Goal: Information Seeking & Learning: Learn about a topic

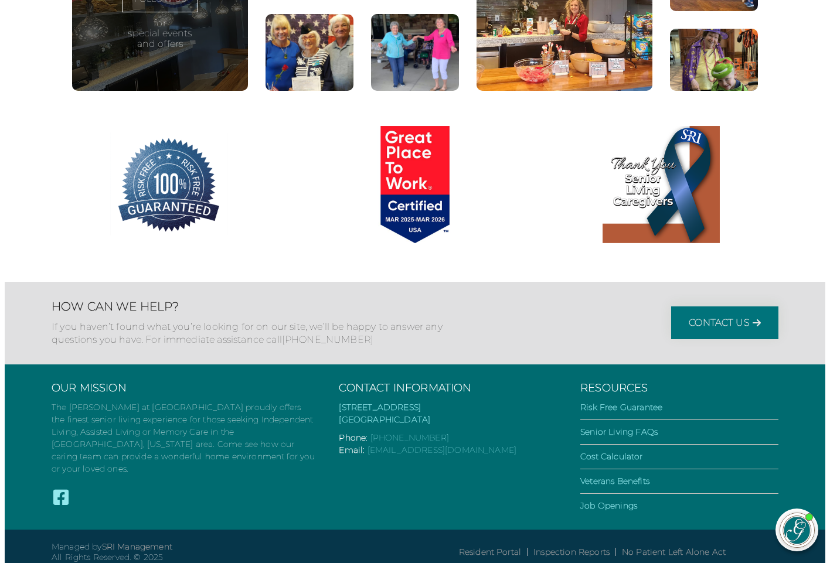
scroll to position [2239, 0]
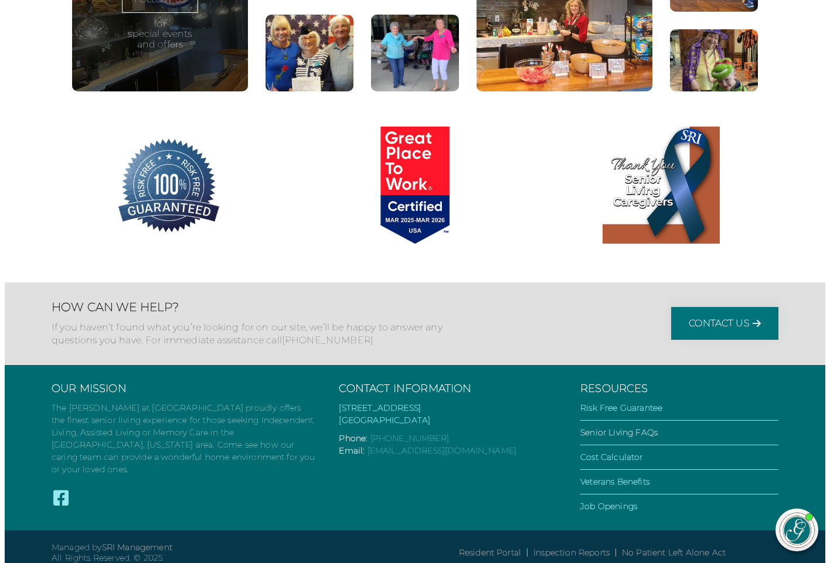
click at [602, 427] on link "Senior Living FAQs" at bounding box center [618, 432] width 77 height 11
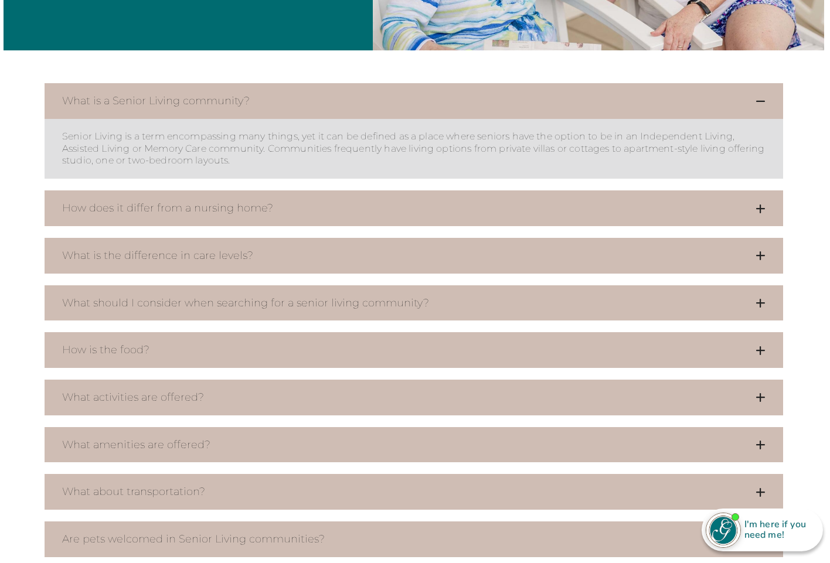
scroll to position [354, 1]
click at [763, 203] on icon at bounding box center [761, 208] width 10 height 11
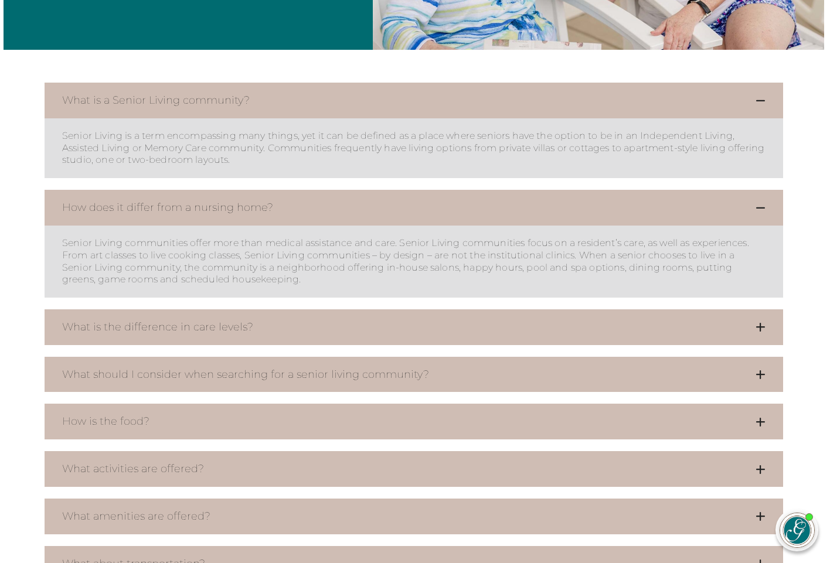
click at [760, 322] on icon at bounding box center [761, 327] width 10 height 11
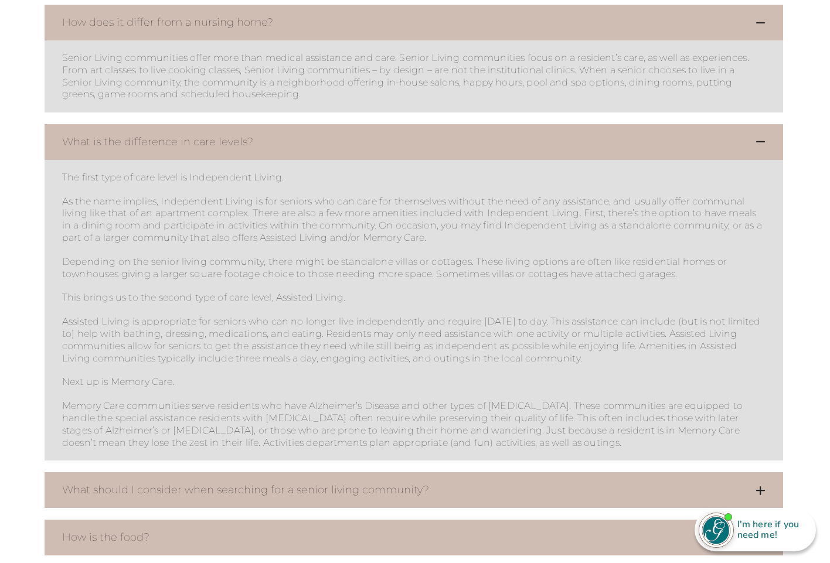
scroll to position [548, 1]
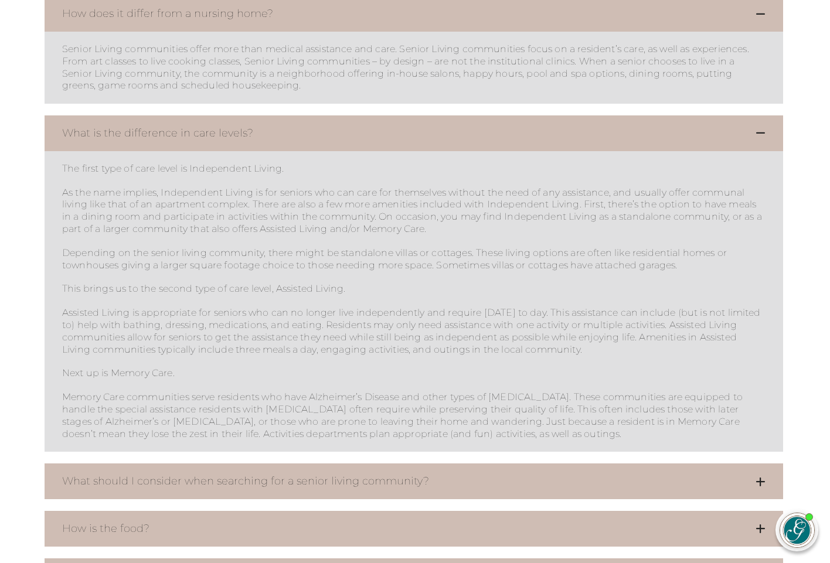
click at [764, 477] on icon at bounding box center [761, 482] width 10 height 11
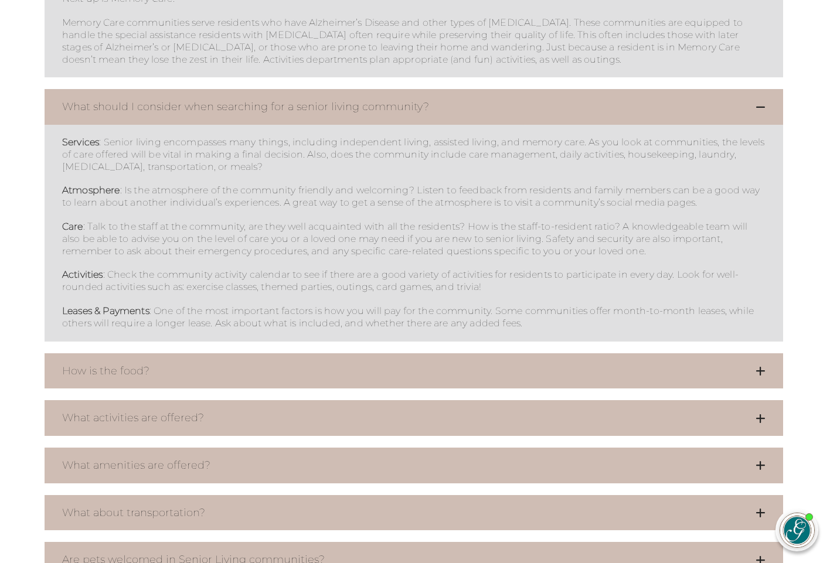
scroll to position [930, 1]
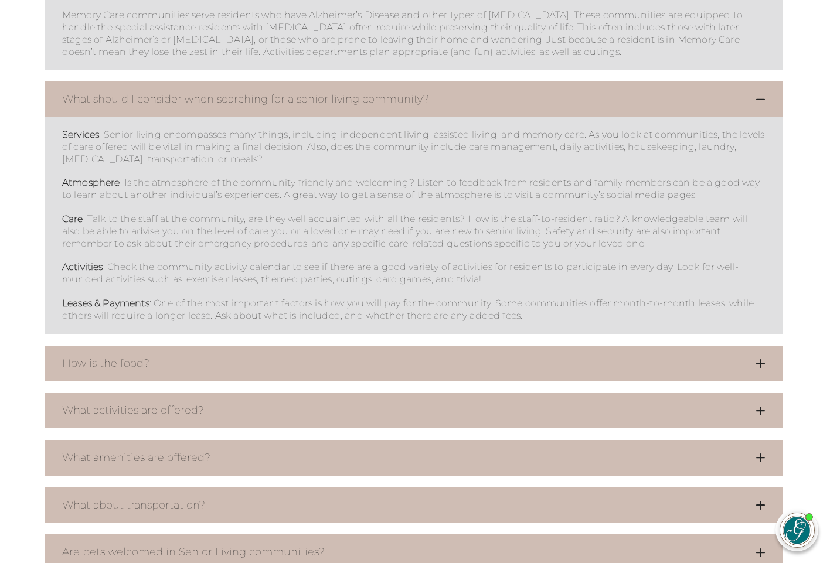
click at [760, 358] on icon at bounding box center [761, 363] width 10 height 11
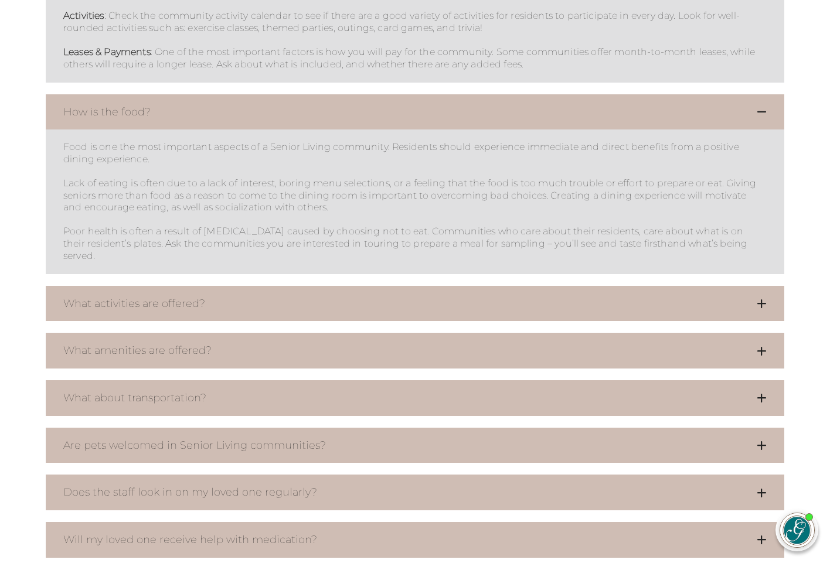
scroll to position [1199, 0]
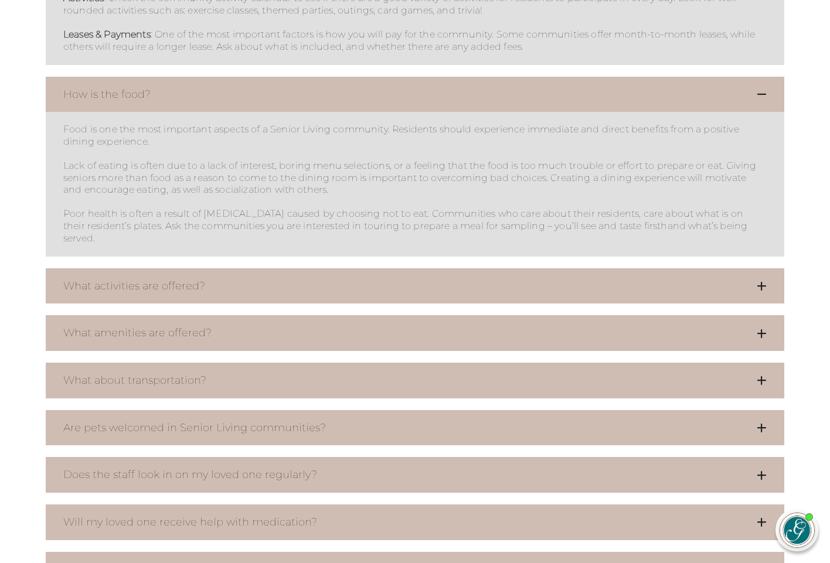
click at [761, 281] on icon at bounding box center [762, 286] width 10 height 11
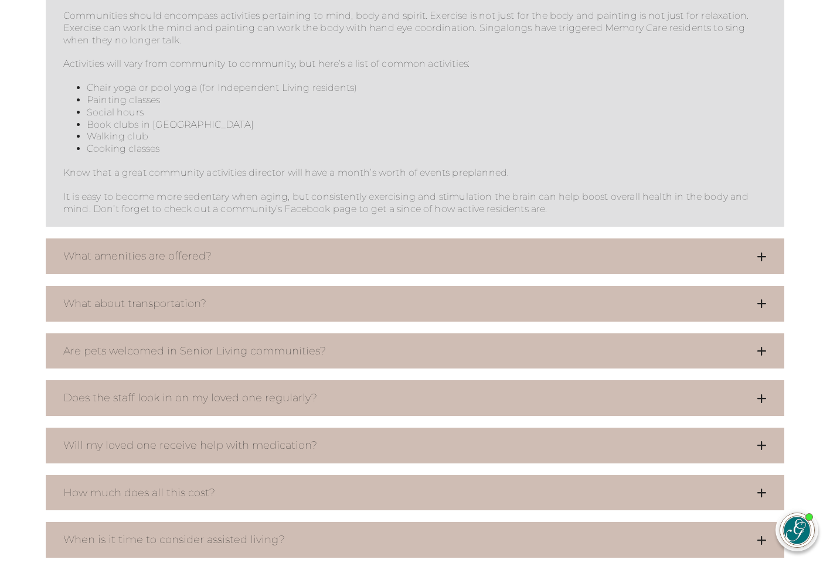
scroll to position [1545, 0]
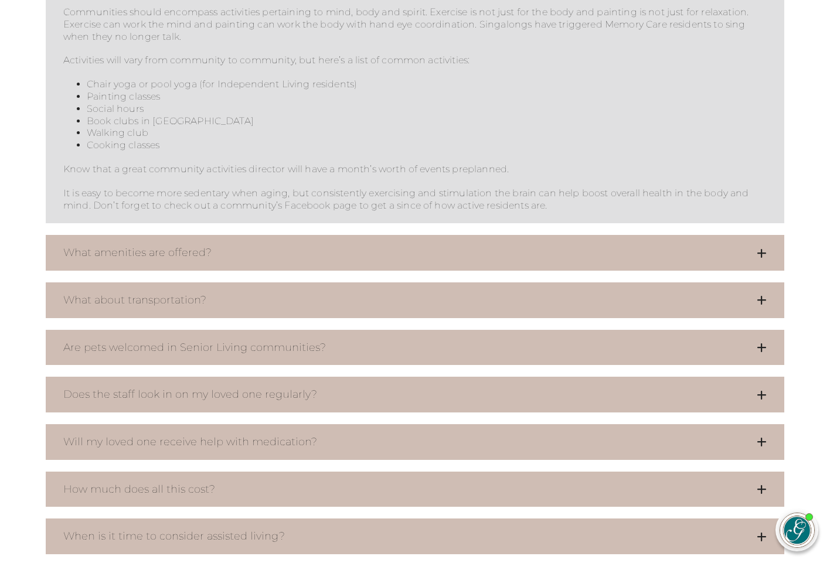
click at [763, 248] on icon at bounding box center [762, 253] width 10 height 11
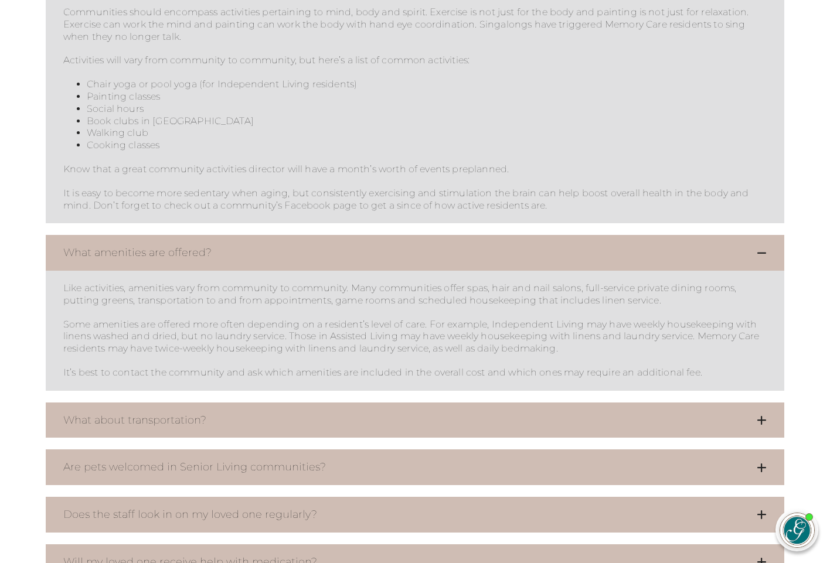
click at [762, 415] on icon at bounding box center [762, 420] width 10 height 11
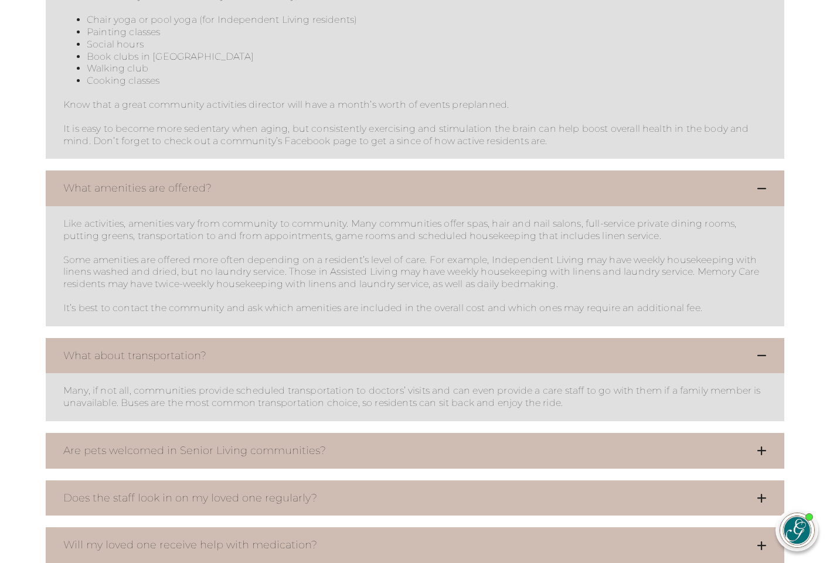
scroll to position [1611, 0]
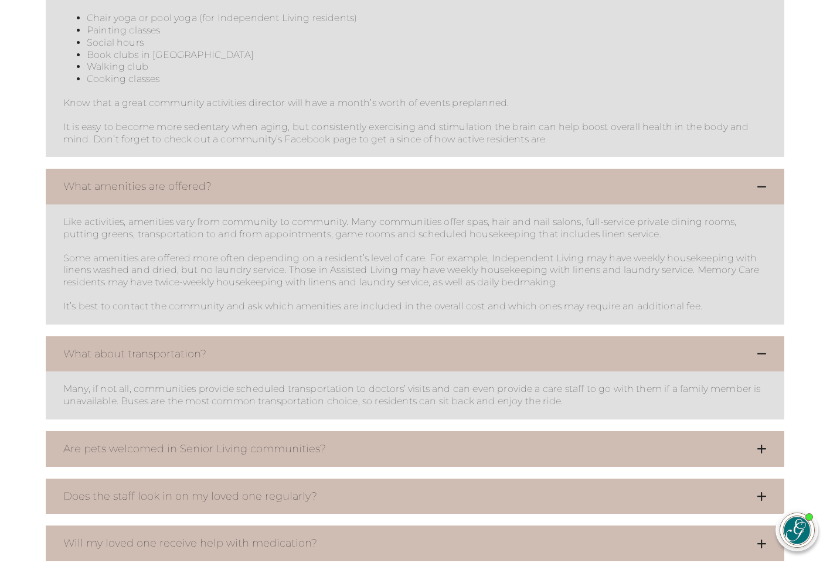
click at [762, 444] on icon at bounding box center [762, 449] width 10 height 11
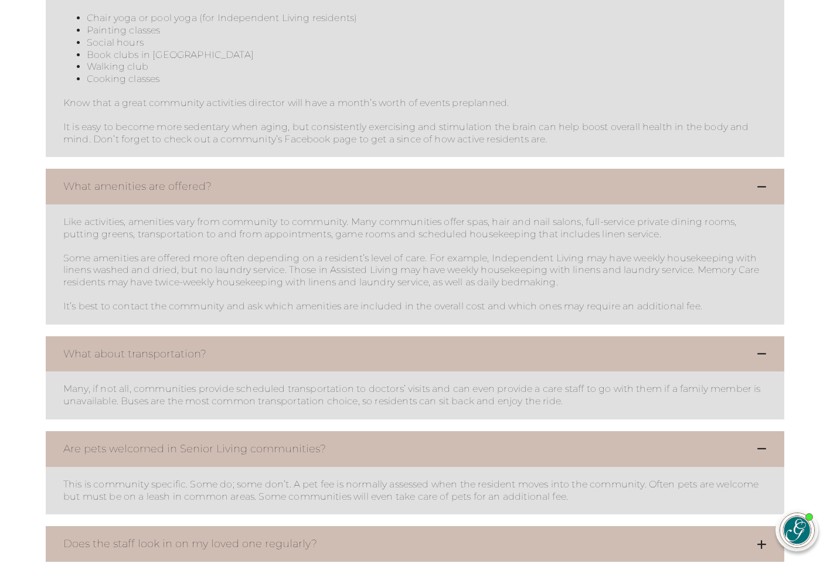
click at [763, 539] on icon at bounding box center [762, 544] width 10 height 11
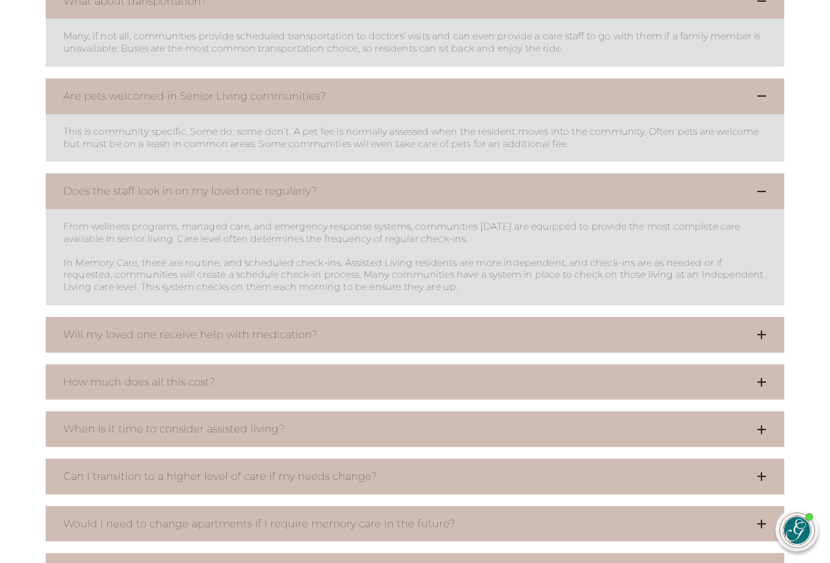
scroll to position [1976, 0]
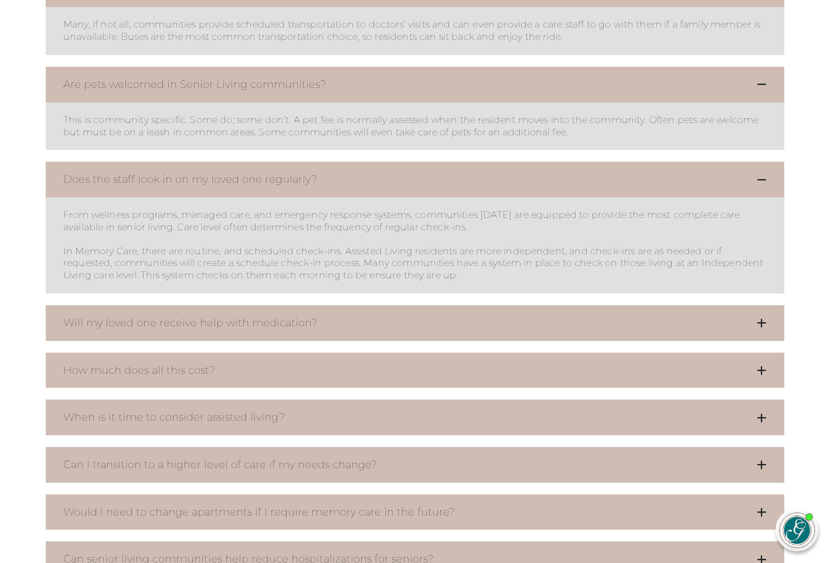
click at [762, 318] on icon at bounding box center [762, 323] width 10 height 11
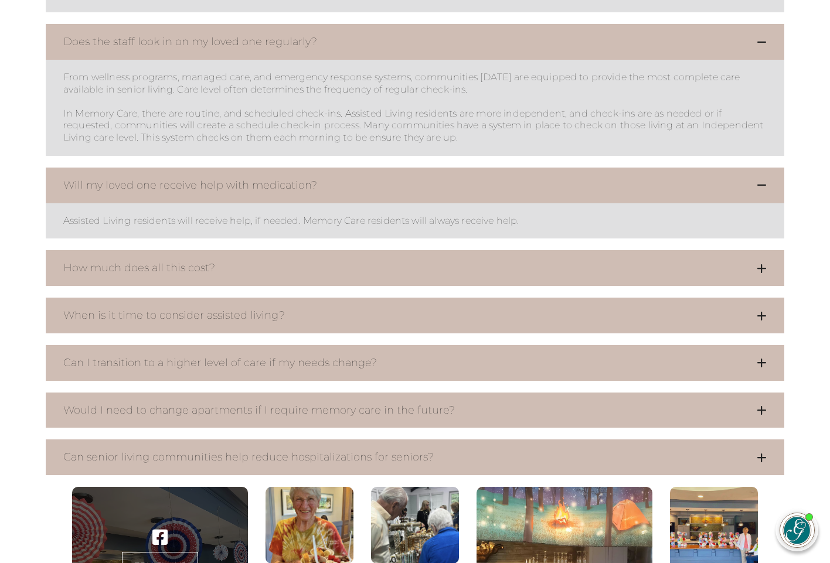
scroll to position [2118, 0]
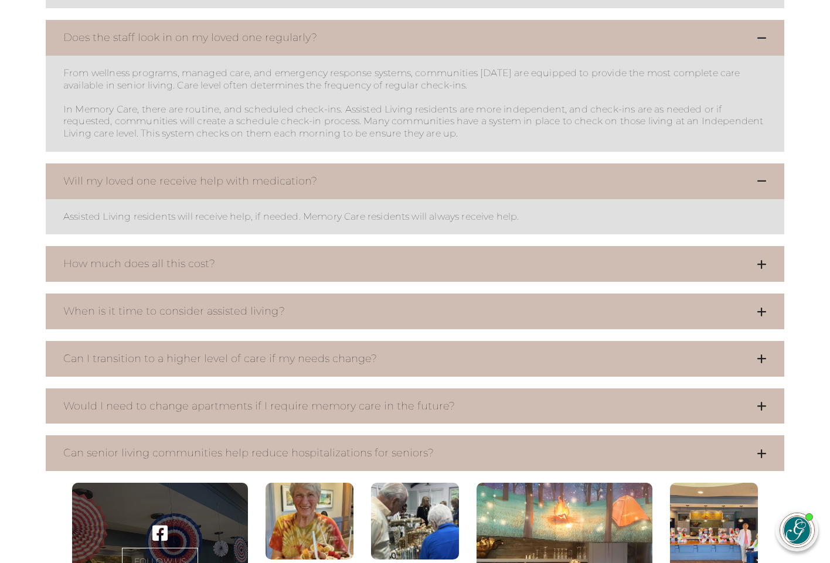
click at [762, 259] on icon at bounding box center [762, 264] width 10 height 11
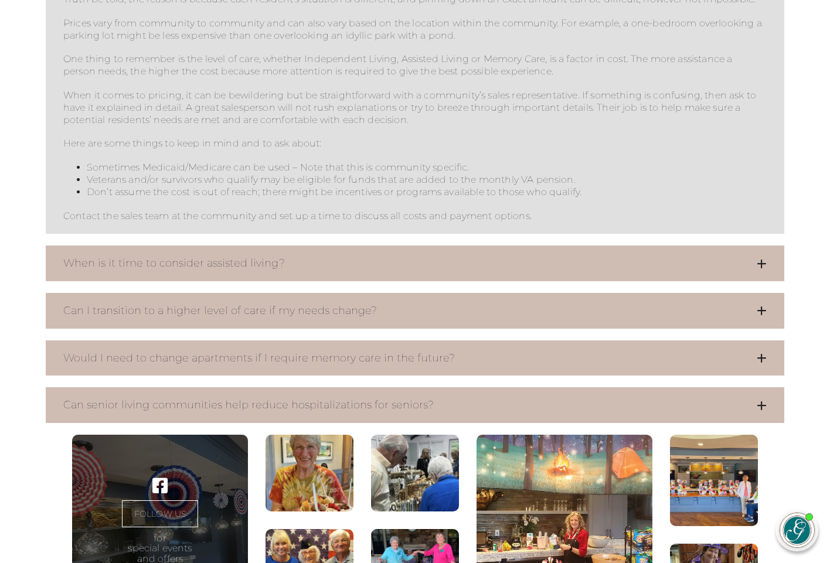
scroll to position [2430, 1]
click at [762, 259] on icon at bounding box center [761, 264] width 10 height 11
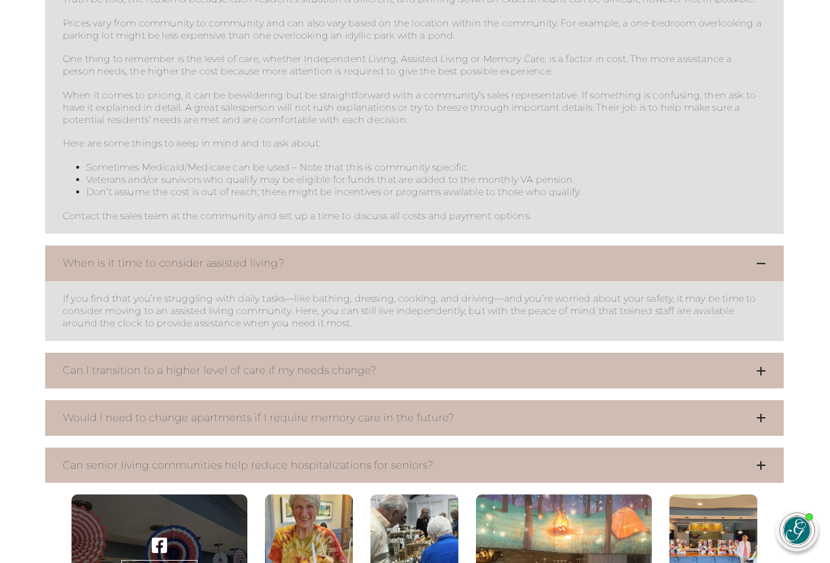
click at [760, 259] on icon at bounding box center [761, 264] width 10 height 11
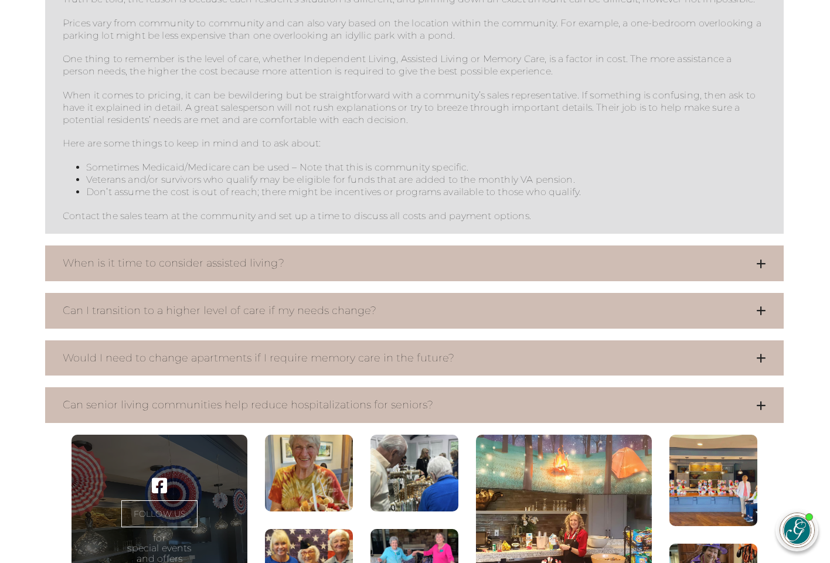
click at [760, 305] on icon at bounding box center [761, 310] width 10 height 11
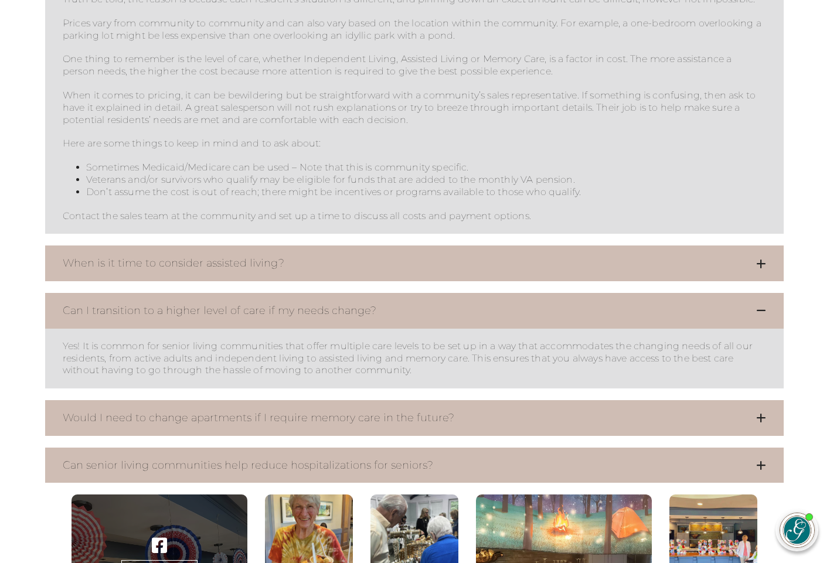
click at [760, 305] on icon at bounding box center [761, 310] width 10 height 11
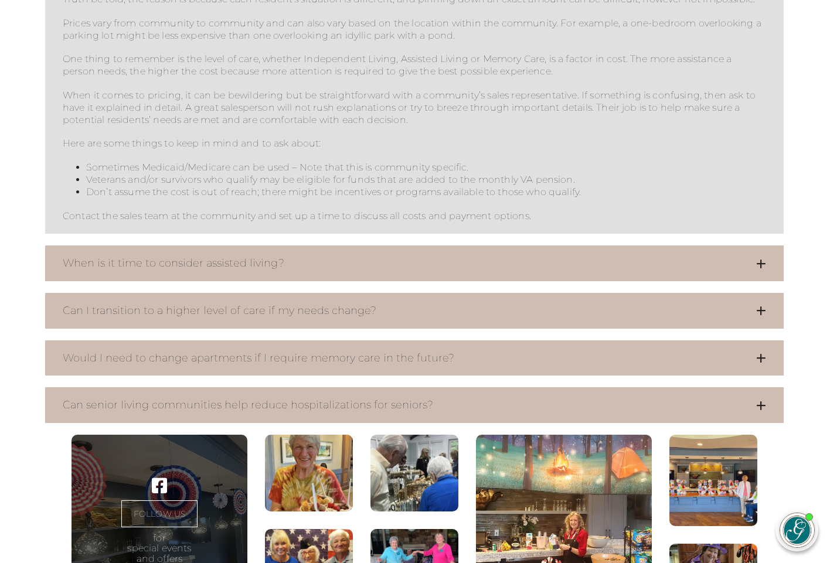
click at [760, 353] on icon at bounding box center [761, 358] width 10 height 11
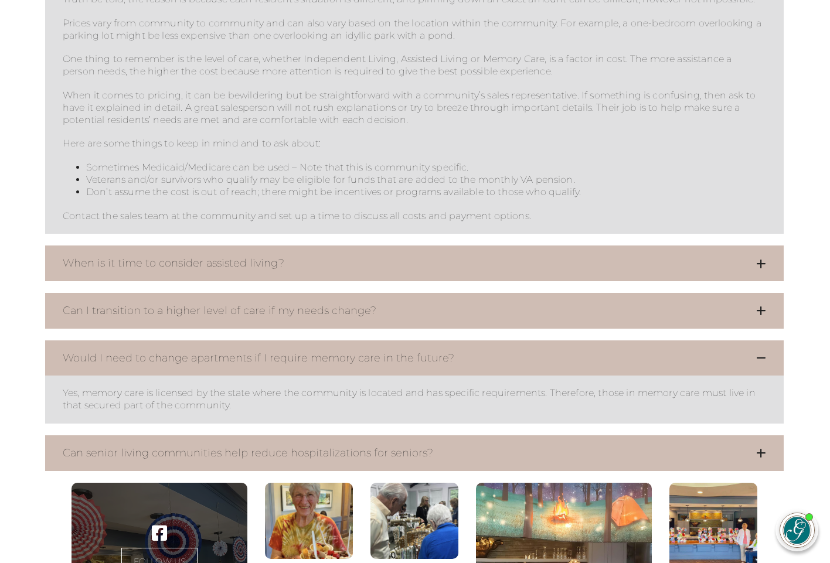
click at [760, 353] on icon at bounding box center [761, 358] width 10 height 11
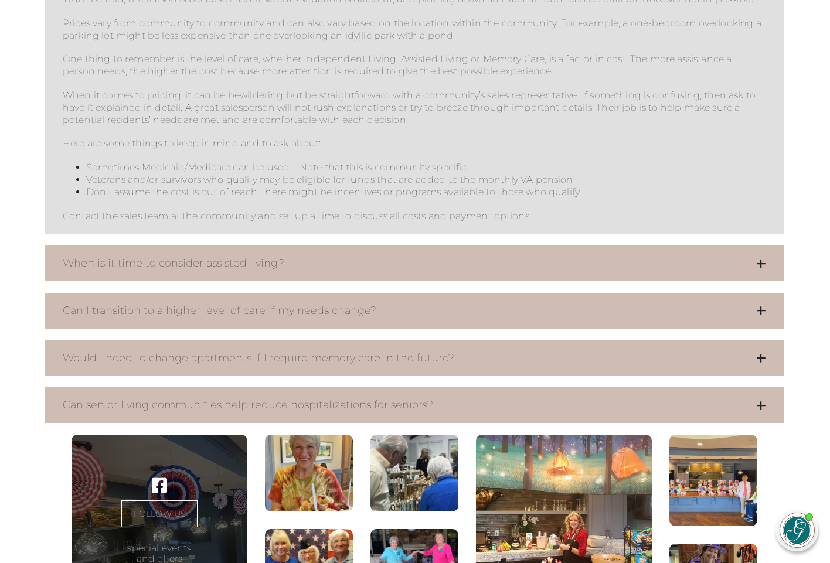
click at [761, 400] on icon at bounding box center [761, 405] width 10 height 11
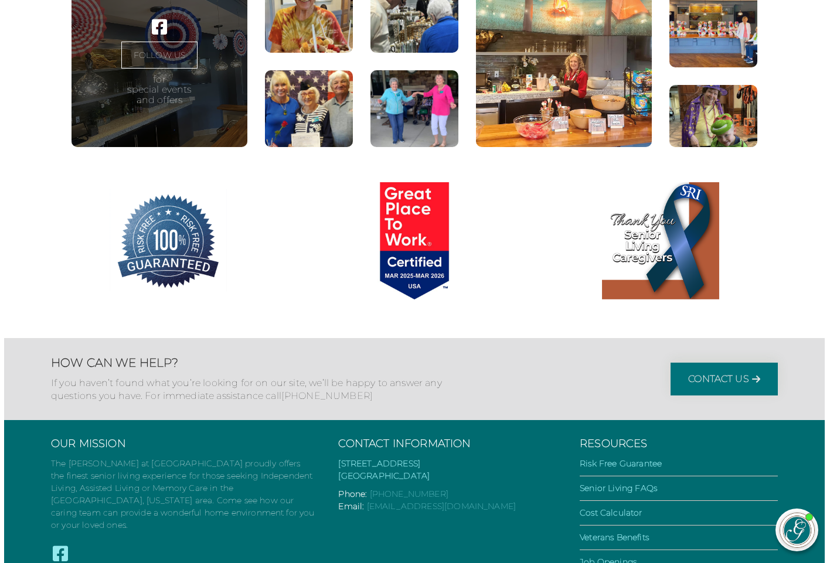
scroll to position [3068, 1]
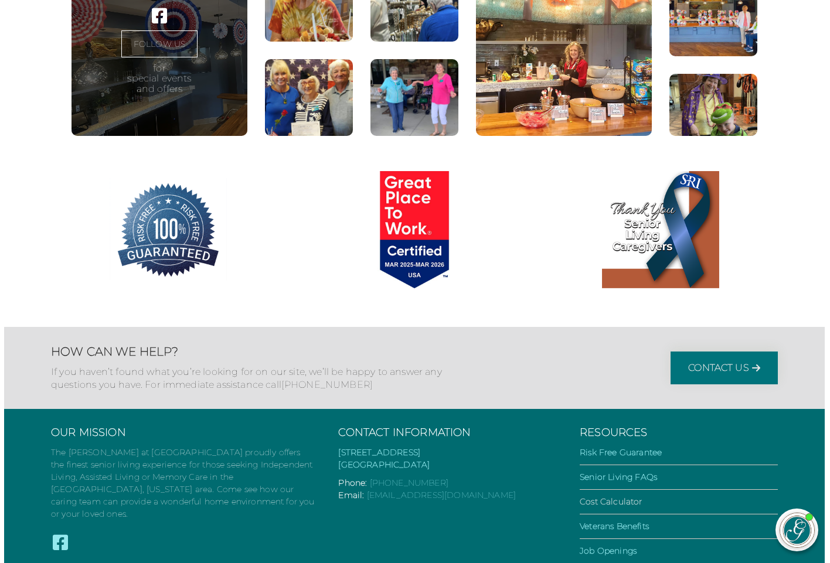
click at [615, 497] on link "Cost Calculator" at bounding box center [611, 502] width 62 height 11
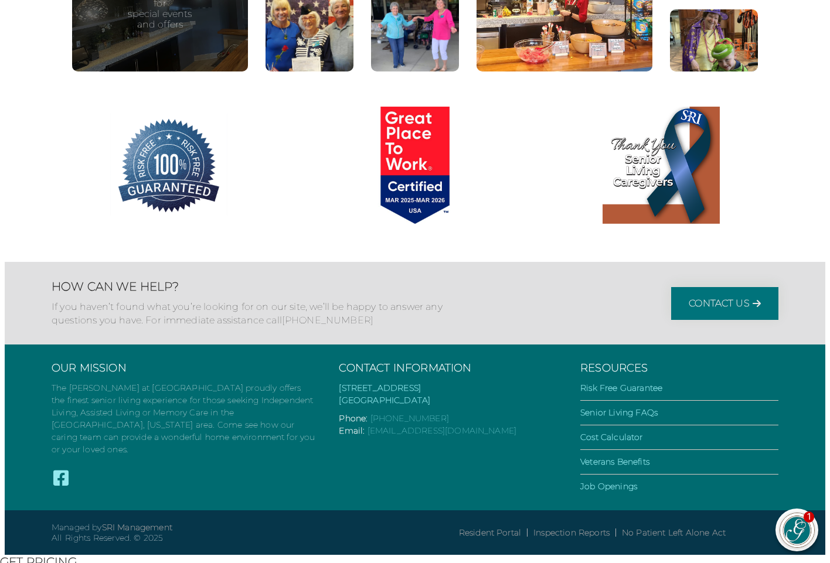
scroll to position [821, 0]
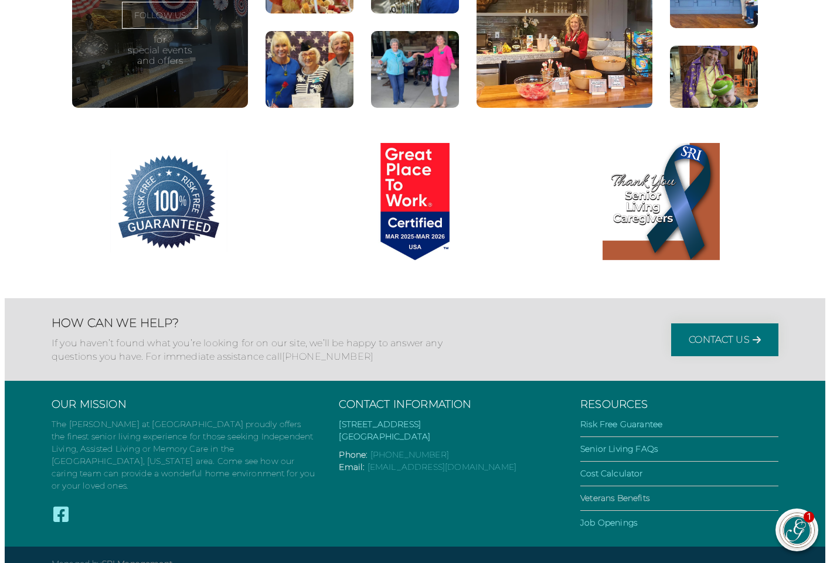
click at [595, 504] on link "Veterans Benefits" at bounding box center [614, 498] width 69 height 11
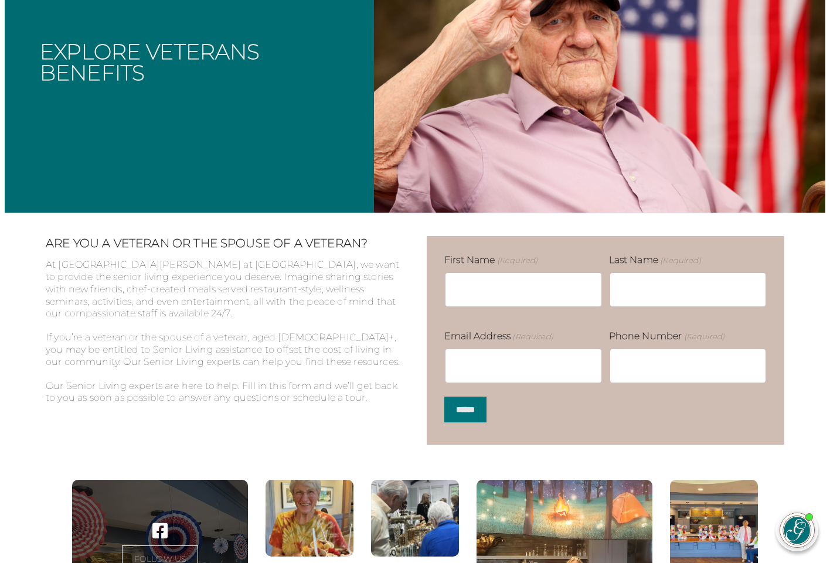
scroll to position [189, 0]
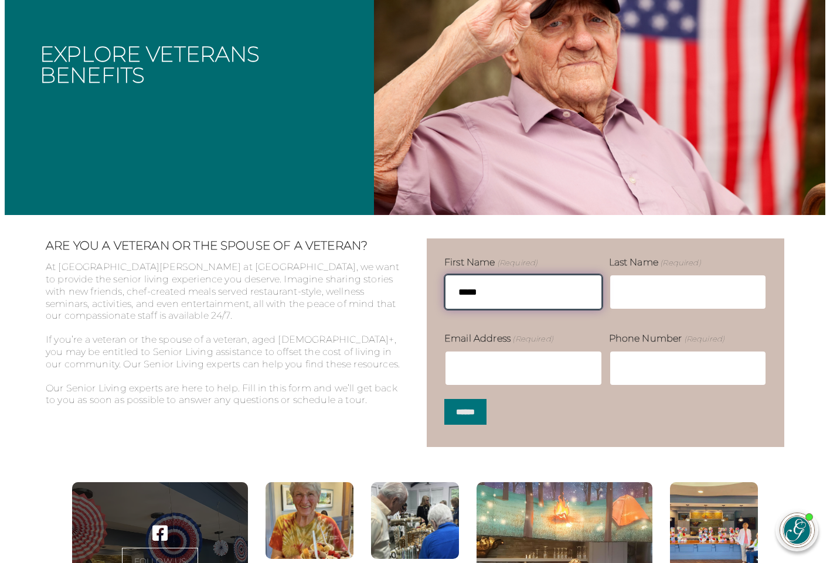
type input "*****"
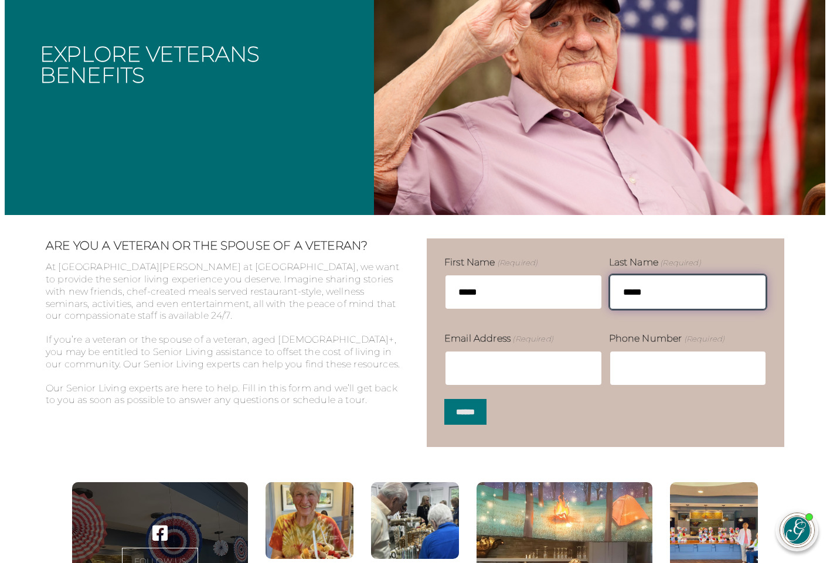
type input "*****"
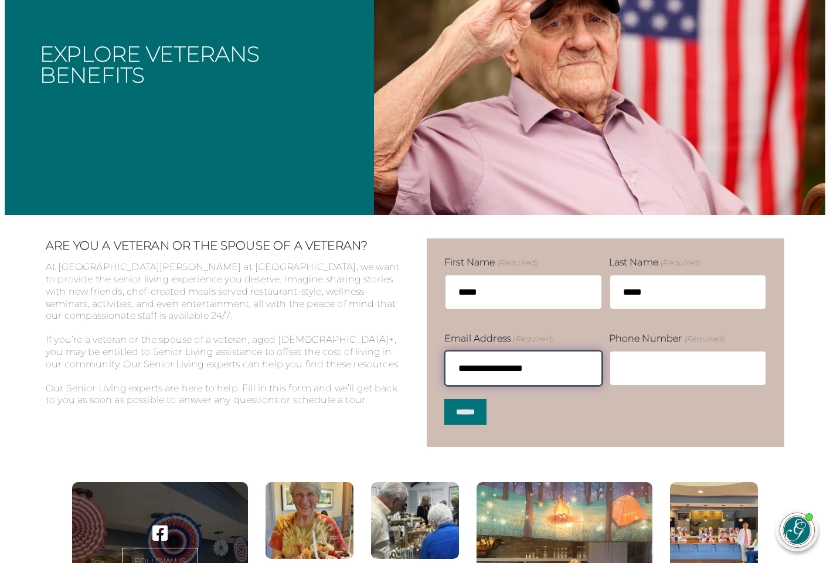
type input "**********"
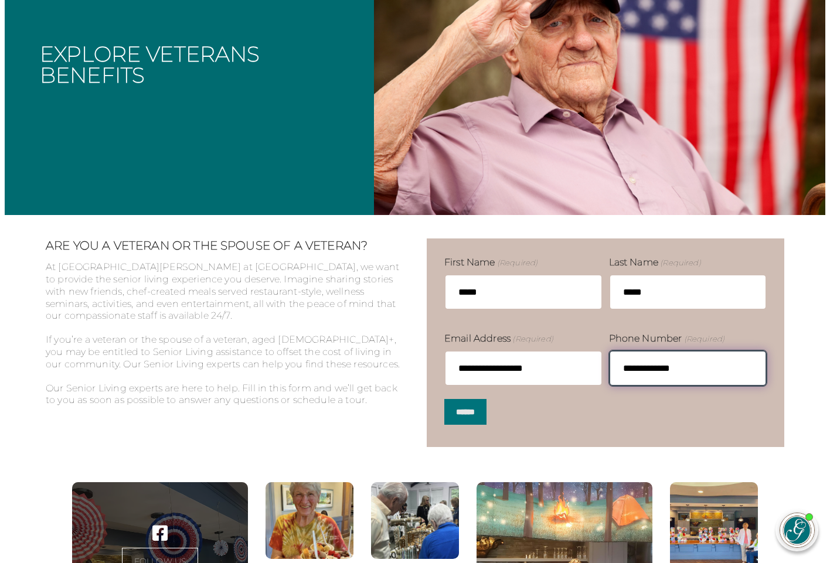
type input "**********"
click at [465, 410] on input "******" at bounding box center [465, 412] width 42 height 26
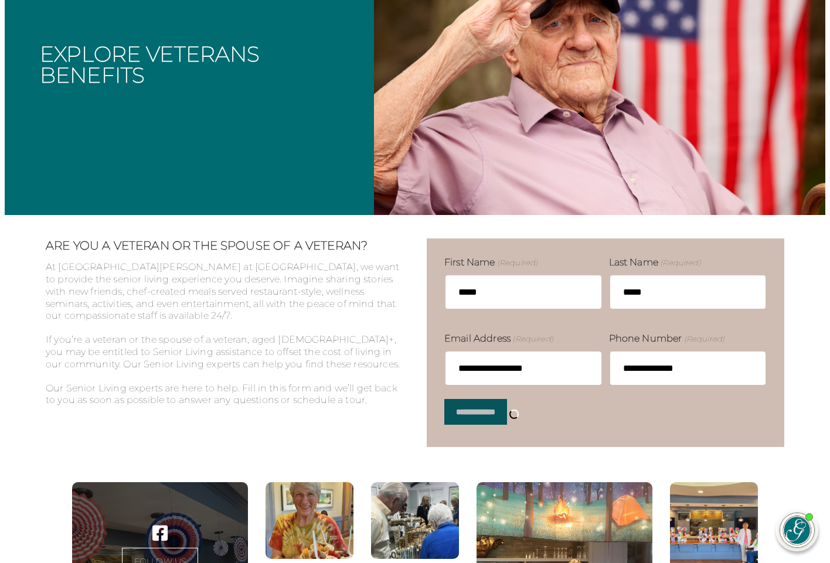
type input "**********"
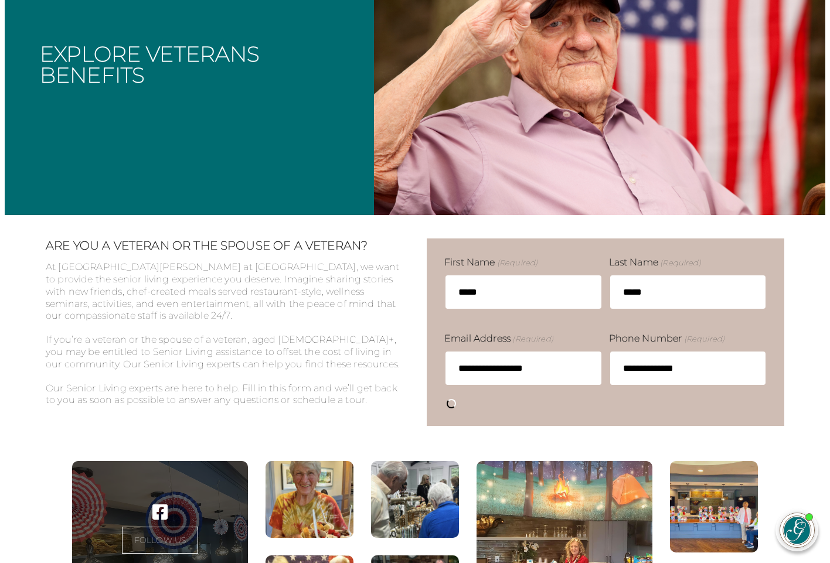
drag, startPoint x: 262, startPoint y: 79, endPoint x: 350, endPoint y: 179, distance: 133.4
click at [350, 179] on div "Explore Veterans Benefits" at bounding box center [189, 68] width 369 height 293
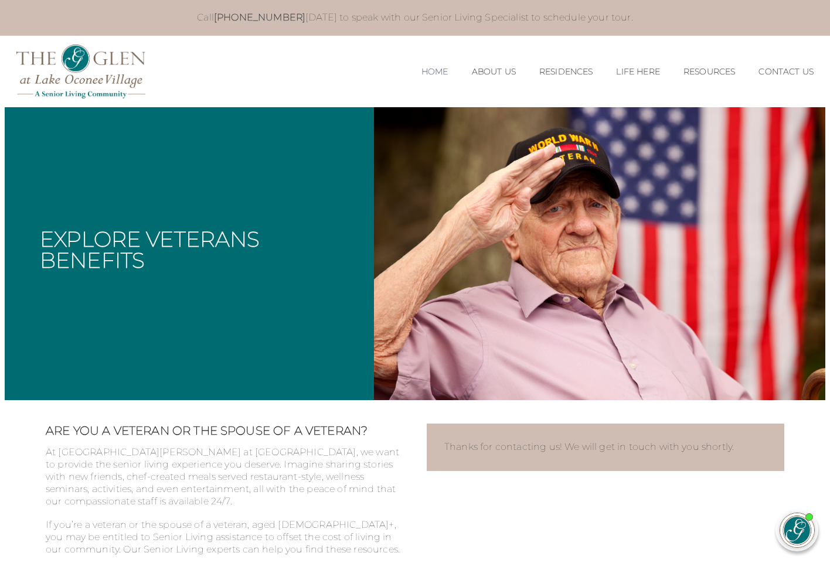
click at [422, 69] on link "Home" at bounding box center [435, 72] width 27 height 10
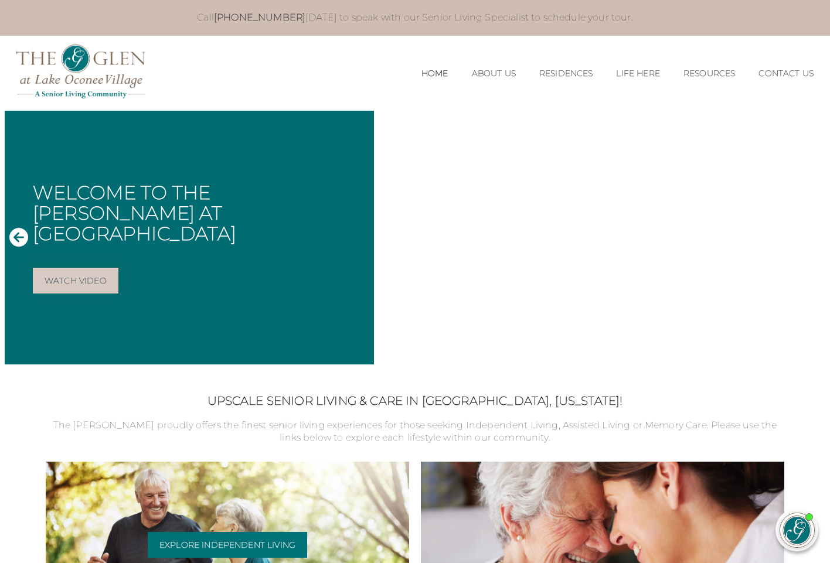
click at [54, 462] on div "Independent Living Explore Independent Living" at bounding box center [227, 550] width 363 height 176
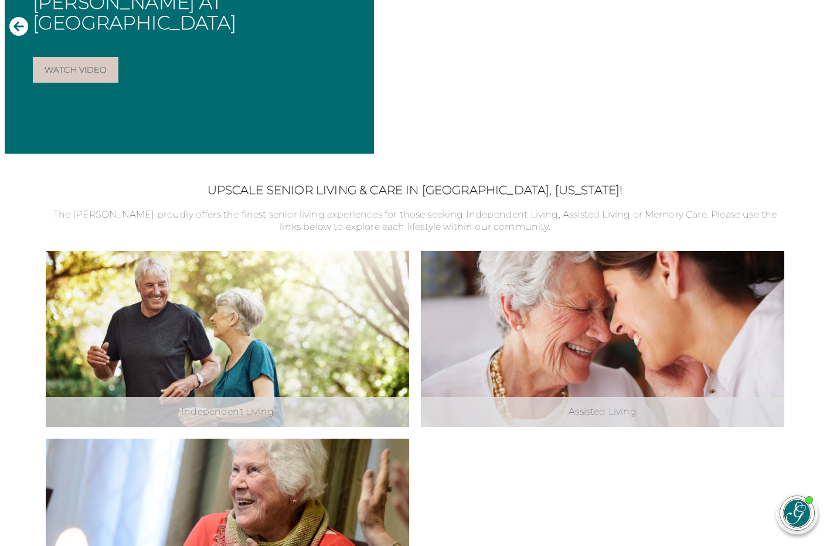
scroll to position [0, 1]
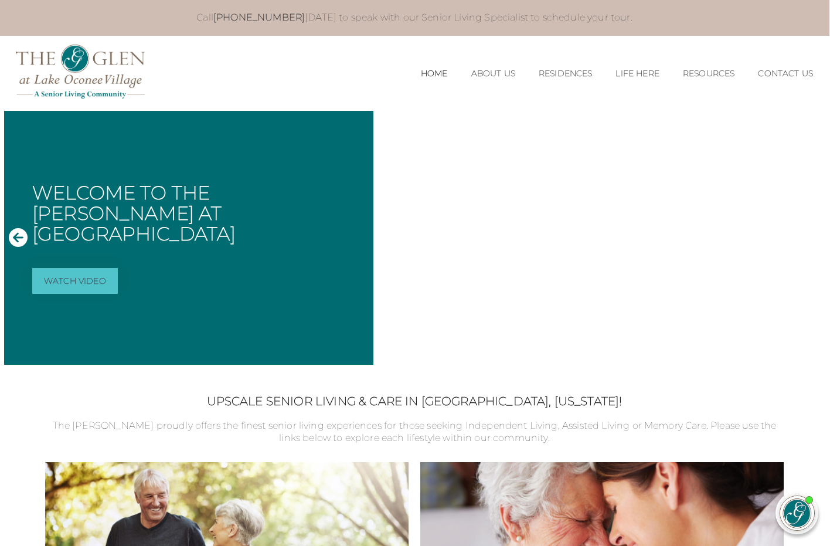
click at [76, 270] on link "Watch Video" at bounding box center [75, 281] width 86 height 26
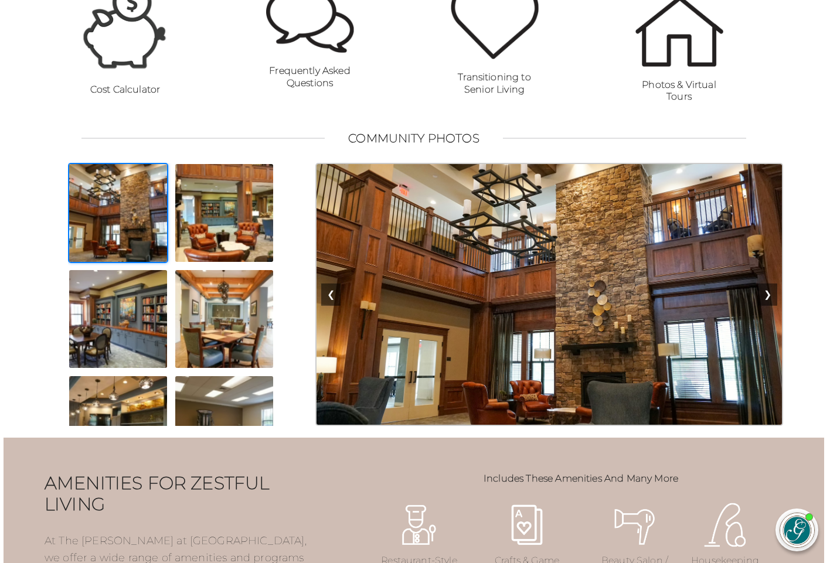
scroll to position [925, 1]
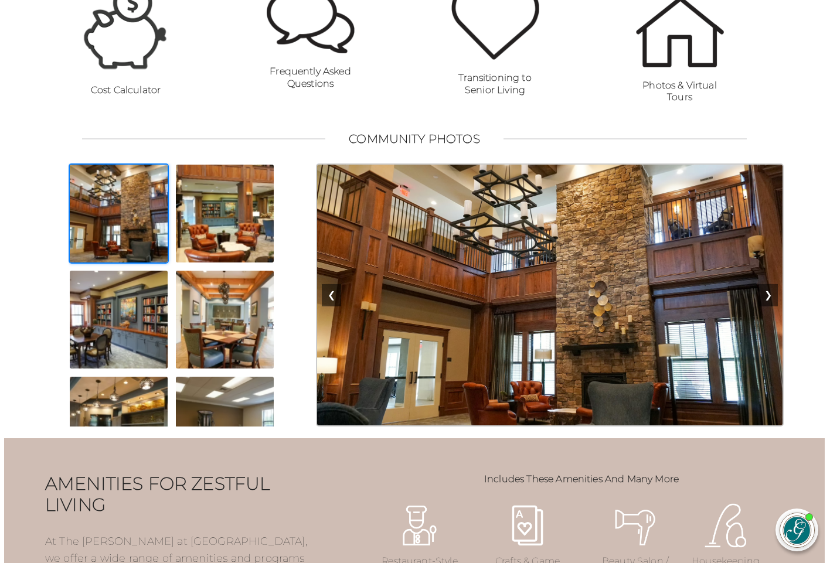
click at [770, 306] on button "❯" at bounding box center [768, 295] width 19 height 22
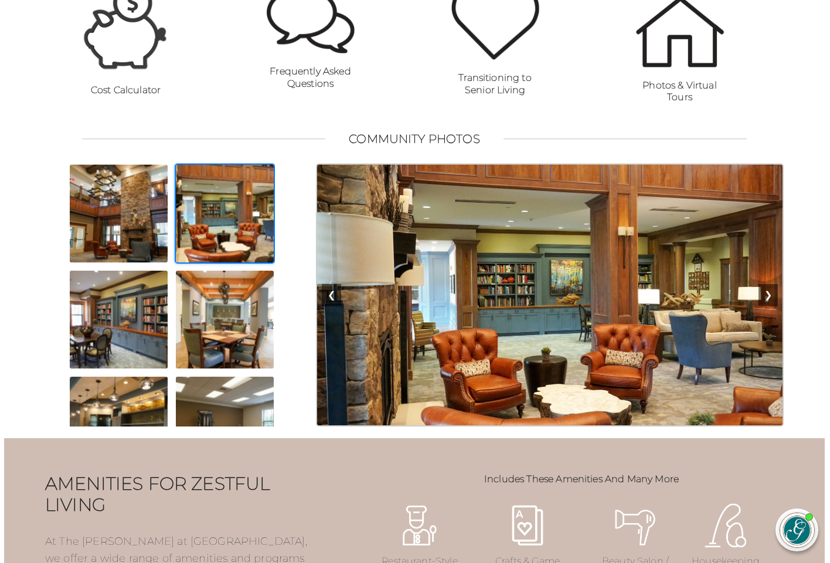
click at [770, 306] on button "❯" at bounding box center [768, 295] width 19 height 22
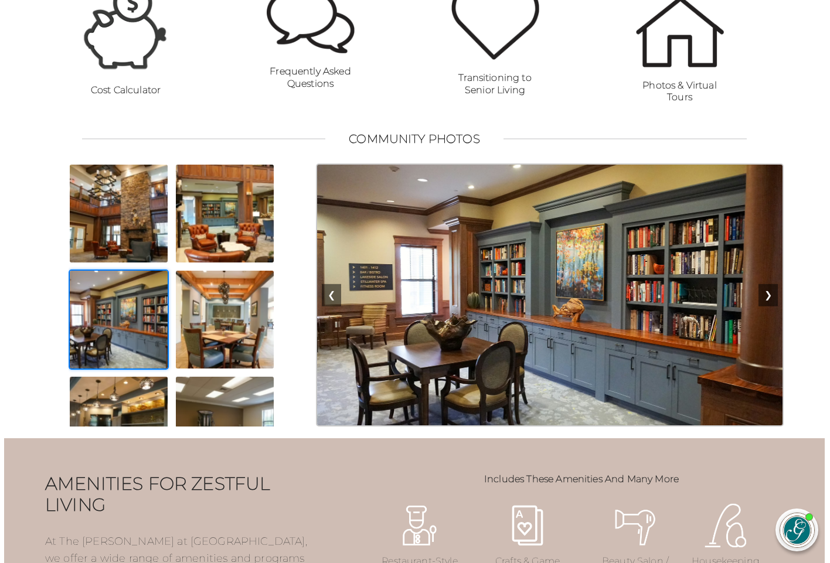
click at [770, 306] on button "❯" at bounding box center [768, 295] width 19 height 22
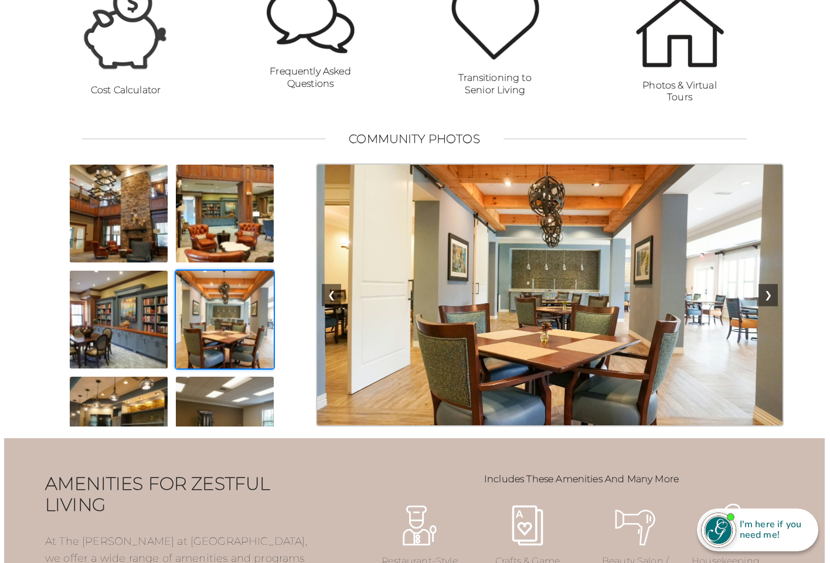
click at [770, 306] on button "❯" at bounding box center [768, 295] width 19 height 22
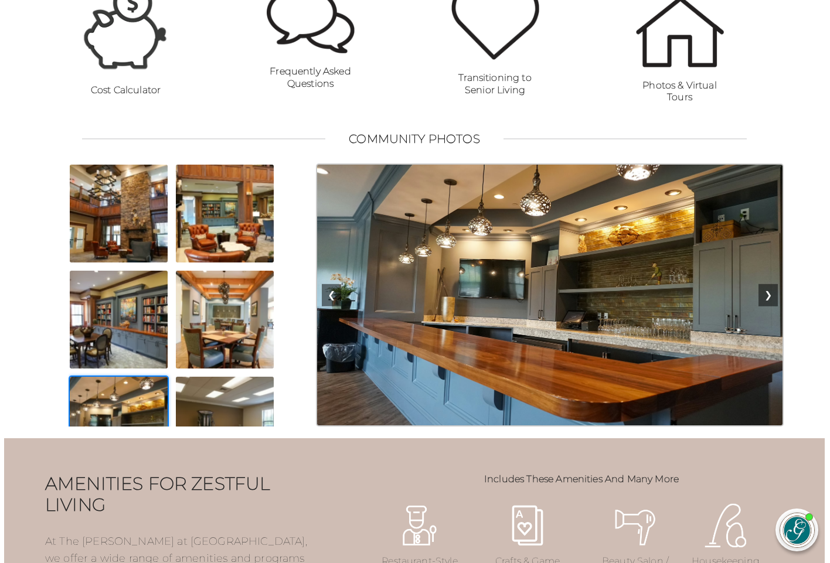
click at [770, 306] on button "❯" at bounding box center [768, 295] width 19 height 22
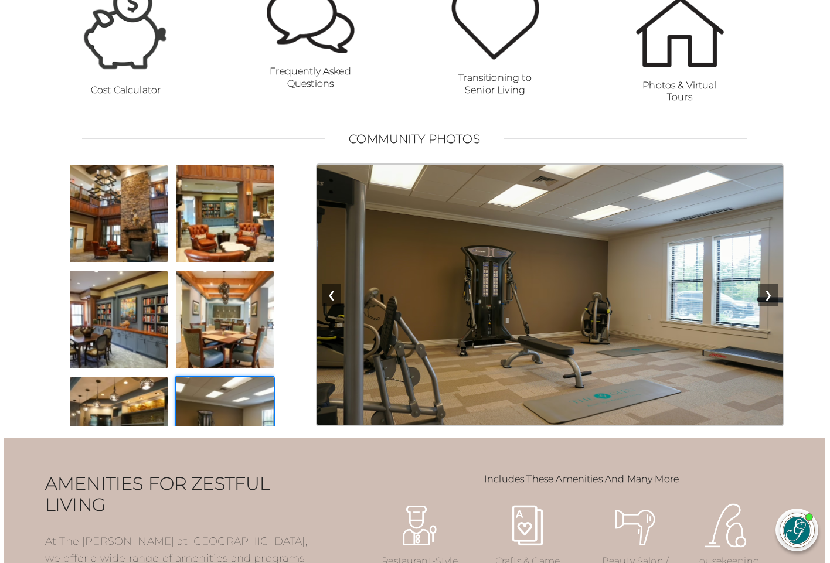
click at [770, 306] on button "❯" at bounding box center [768, 295] width 19 height 22
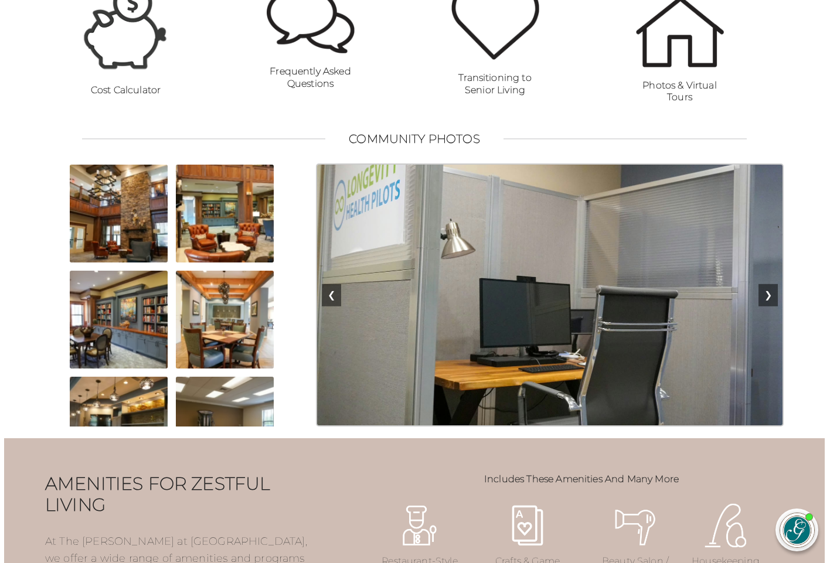
click at [770, 306] on button "❯" at bounding box center [768, 295] width 19 height 22
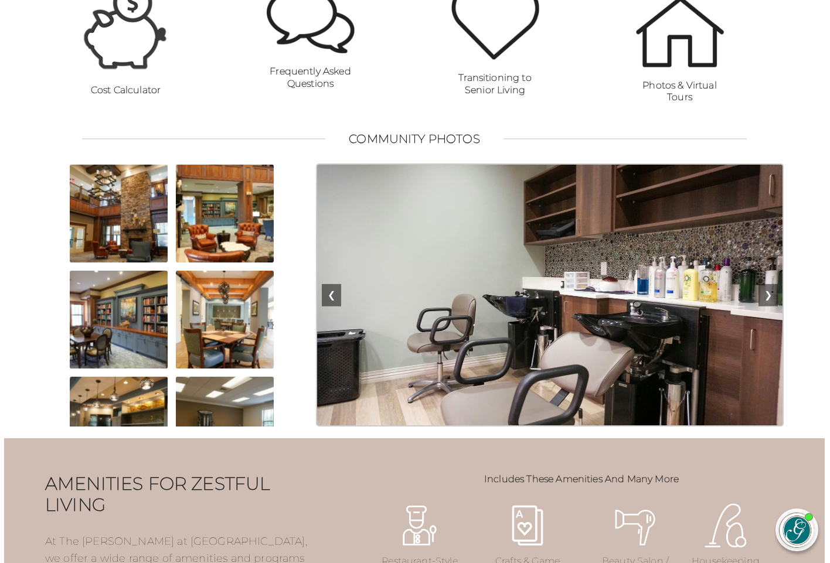
click at [773, 306] on button "❯" at bounding box center [768, 295] width 19 height 22
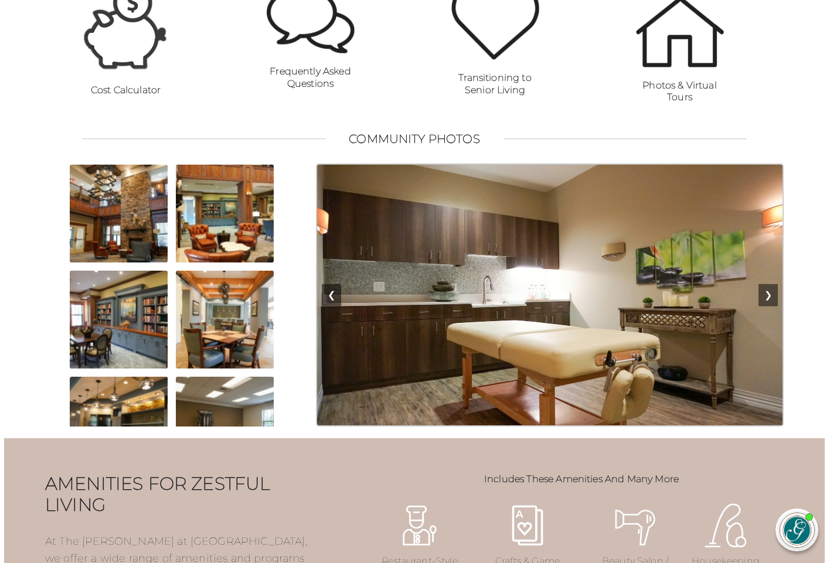
click at [773, 306] on button "❯" at bounding box center [768, 295] width 19 height 22
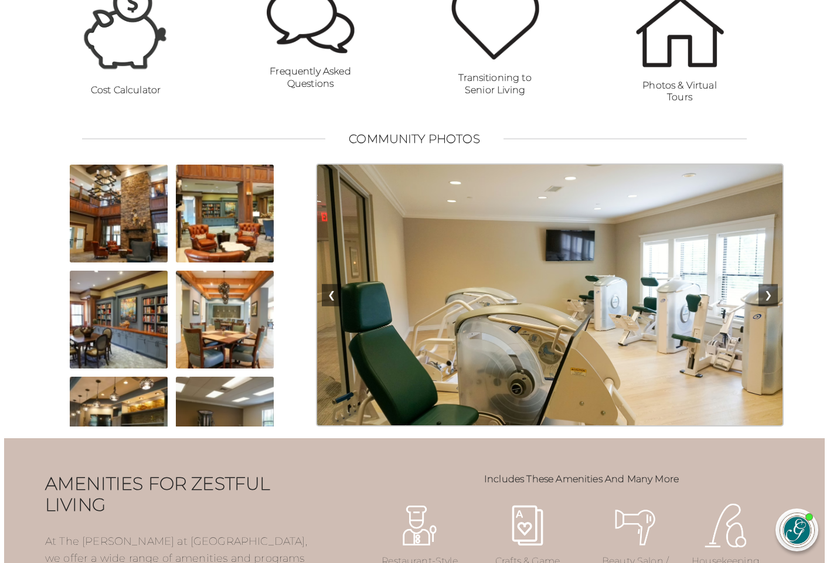
click at [773, 306] on button "❯" at bounding box center [768, 295] width 19 height 22
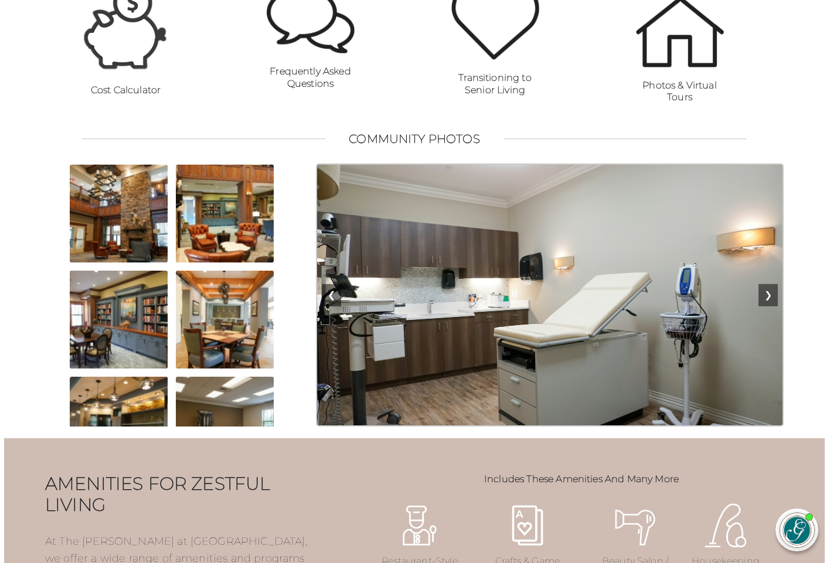
click at [773, 306] on button "❯" at bounding box center [768, 295] width 19 height 22
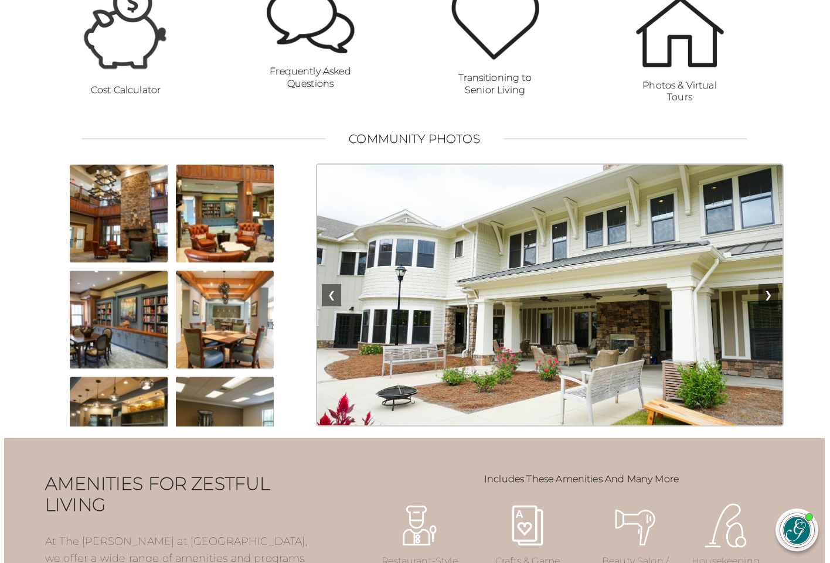
click at [773, 306] on button "❯" at bounding box center [768, 295] width 19 height 22
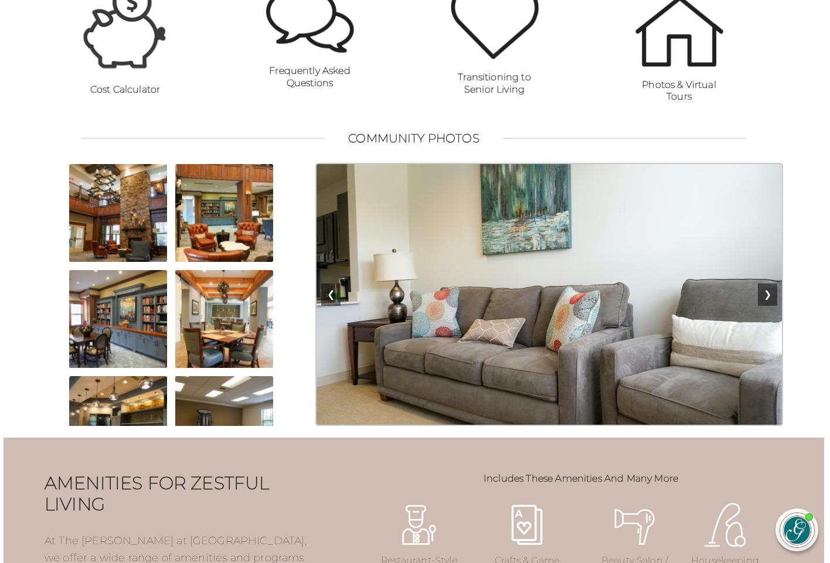
scroll to position [925, 1]
click at [767, 305] on button "❯" at bounding box center [767, 294] width 19 height 22
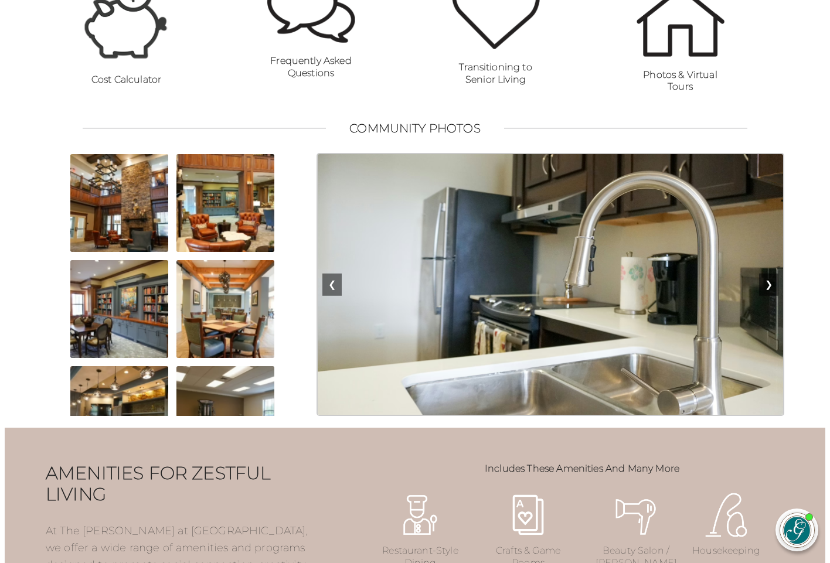
scroll to position [936, 0]
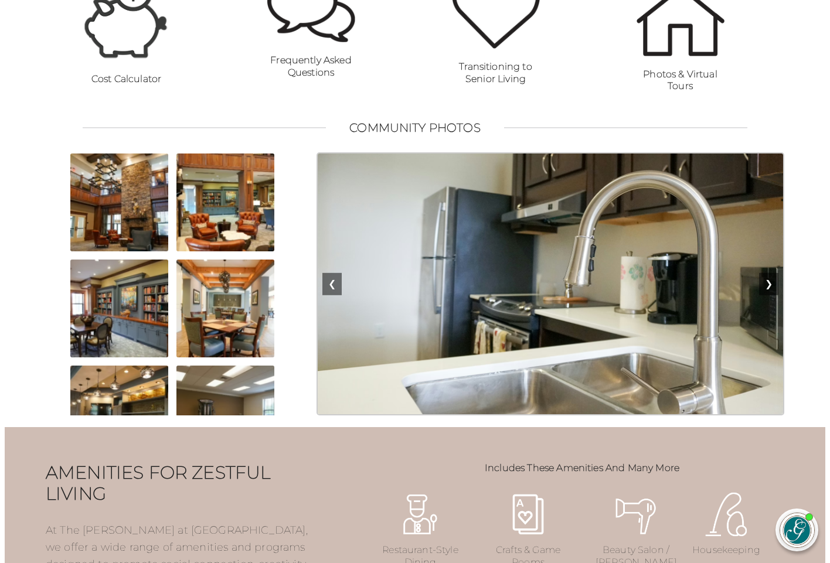
click at [770, 295] on button "❯" at bounding box center [768, 284] width 19 height 22
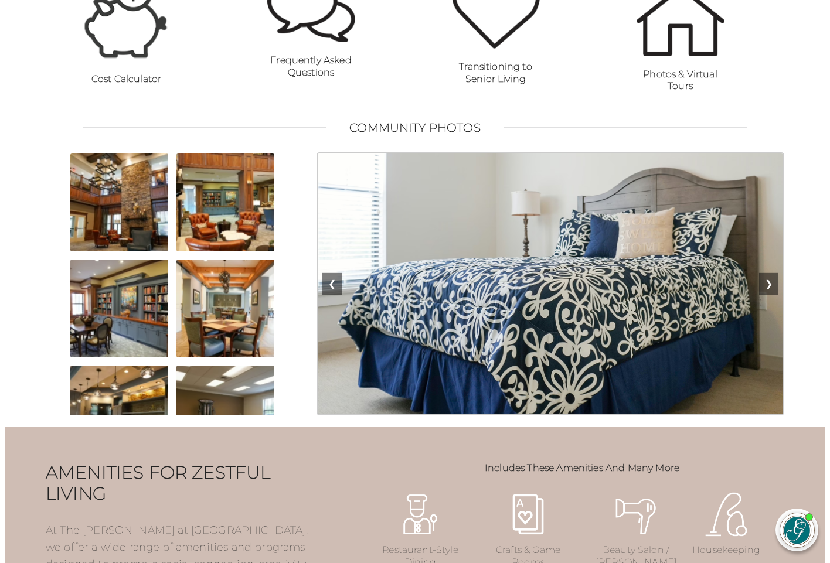
click at [777, 295] on button "❯" at bounding box center [768, 284] width 19 height 22
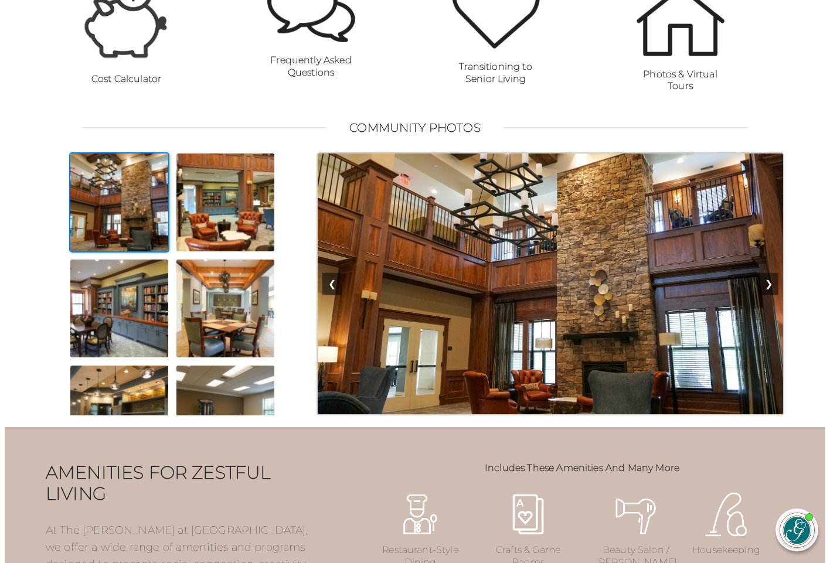
click at [777, 295] on button "❯" at bounding box center [768, 284] width 19 height 22
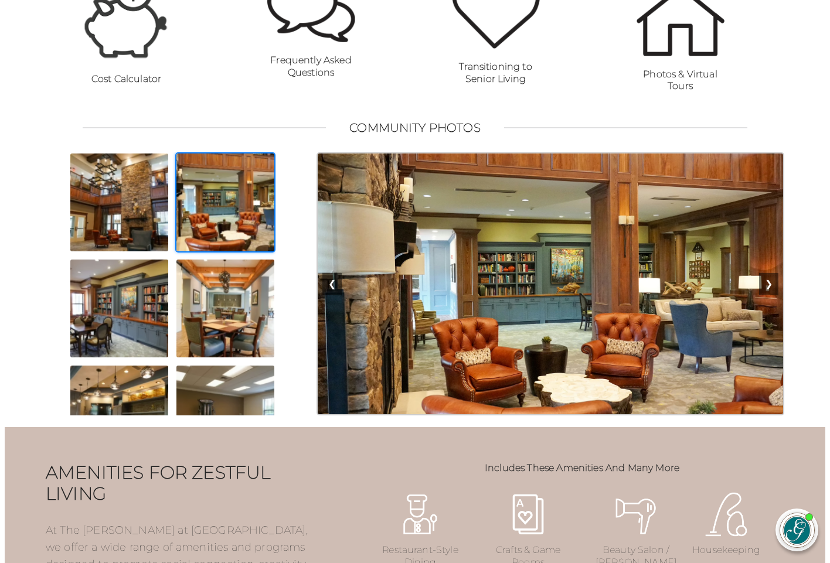
click at [777, 295] on button "❯" at bounding box center [768, 284] width 19 height 22
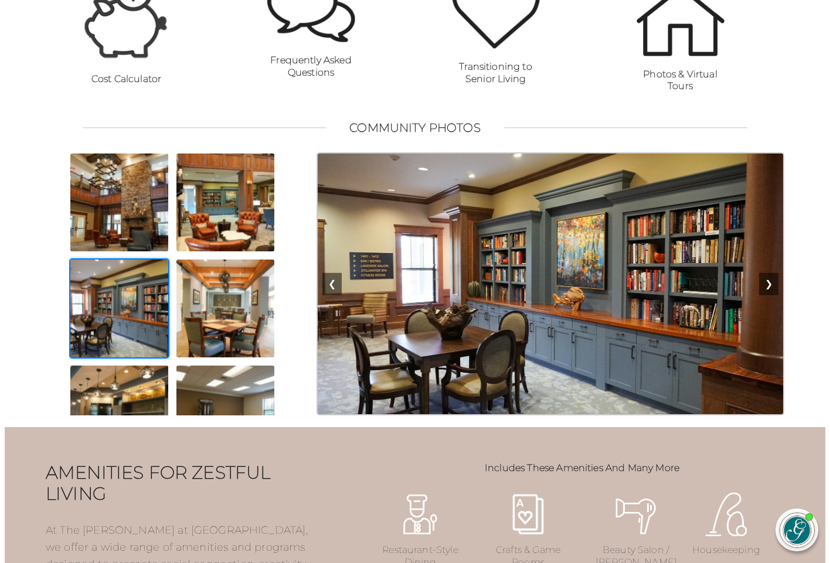
click at [777, 295] on button "❯" at bounding box center [768, 284] width 19 height 22
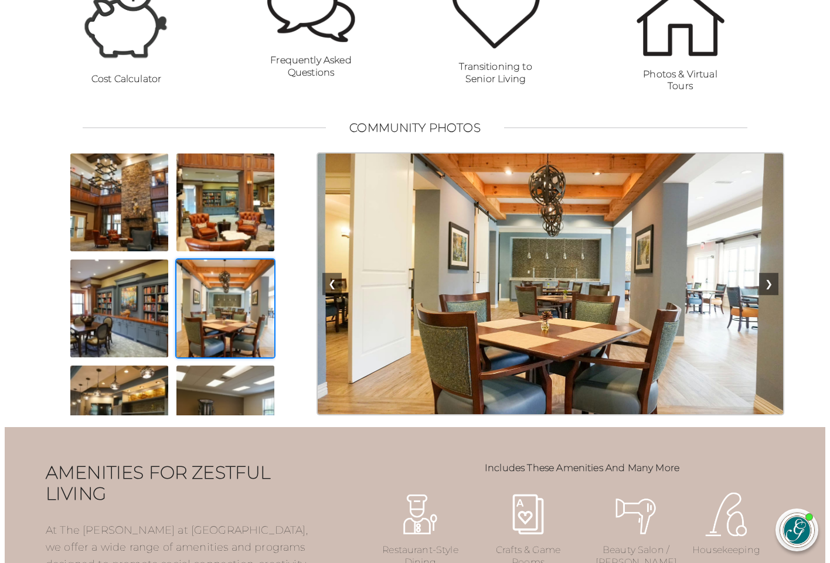
click at [777, 295] on button "❯" at bounding box center [768, 284] width 19 height 22
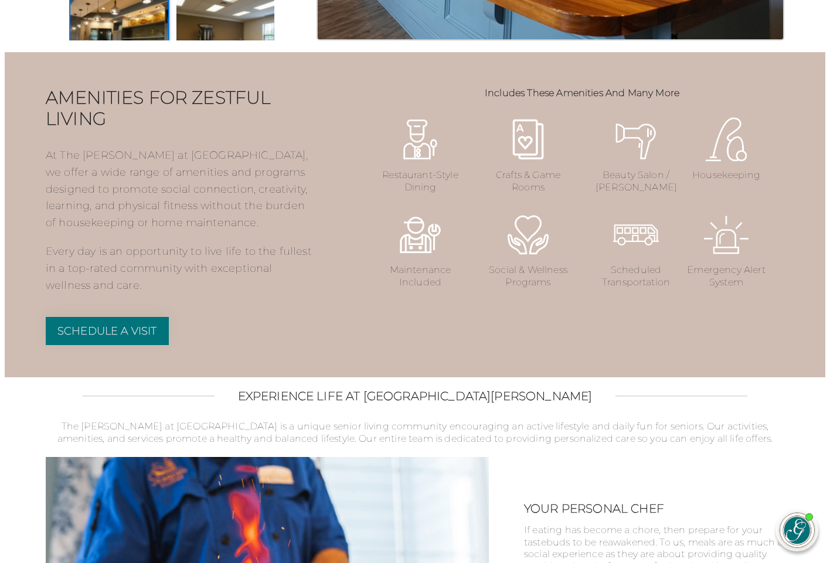
scroll to position [1303, 0]
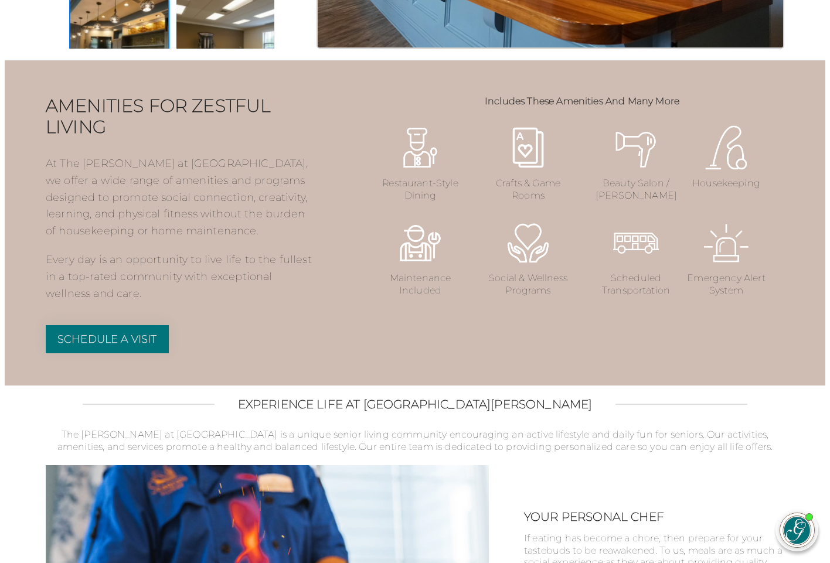
click at [411, 171] on img at bounding box center [420, 147] width 47 height 47
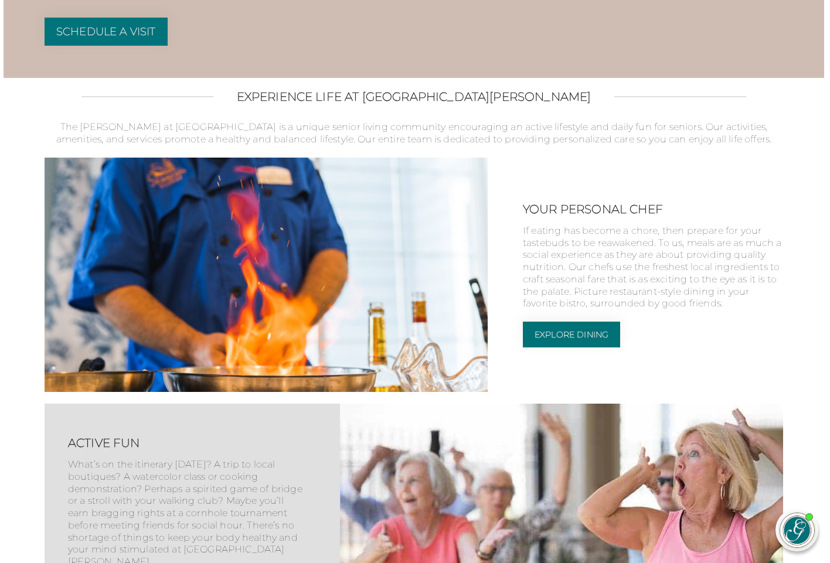
scroll to position [1599, 1]
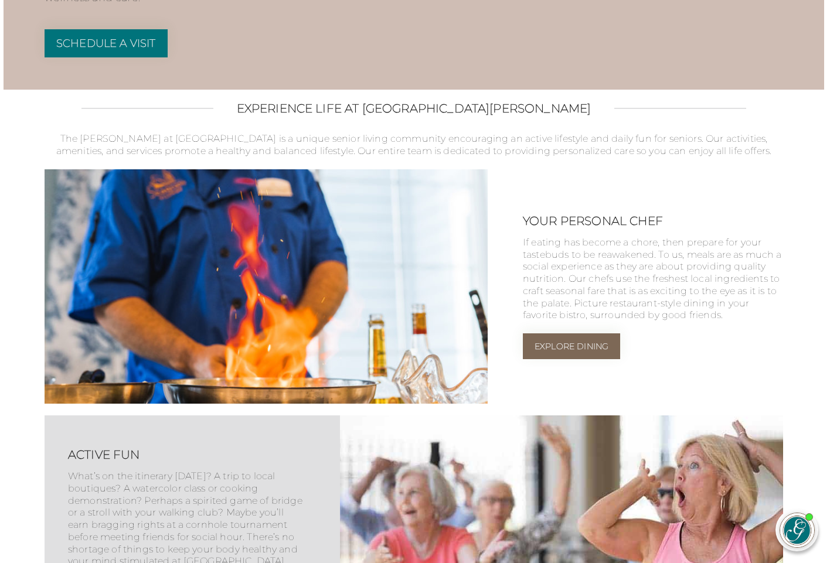
click at [552, 359] on link "Explore Dining" at bounding box center [571, 347] width 97 height 26
click at [564, 359] on link "Explore Dining" at bounding box center [571, 347] width 97 height 26
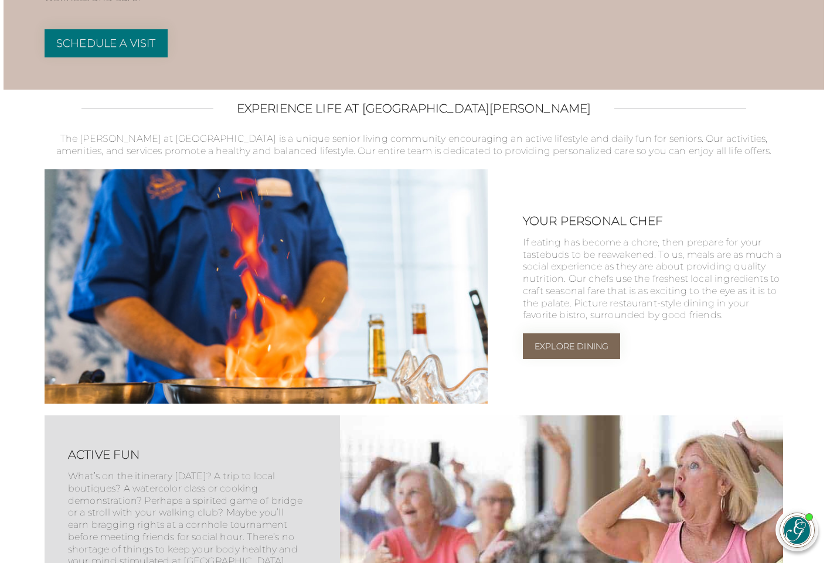
scroll to position [1603, 2]
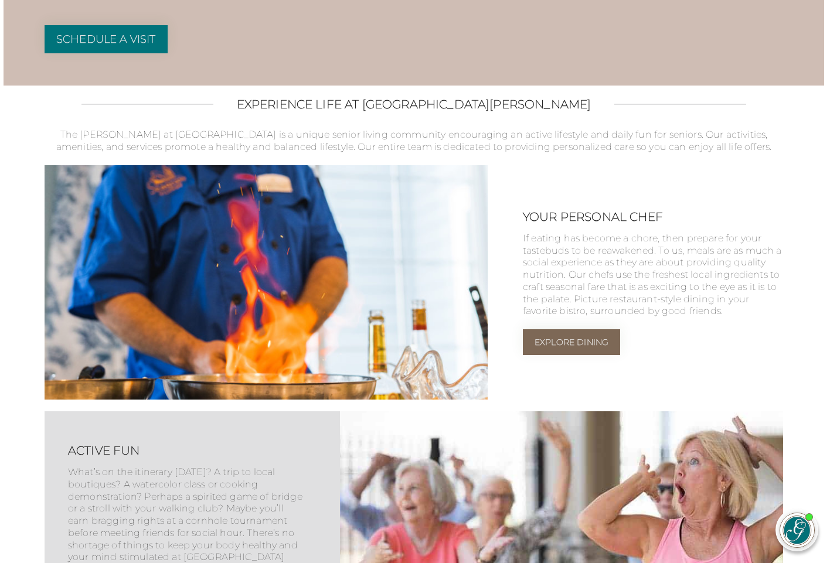
click at [563, 355] on link "Explore Dining" at bounding box center [571, 342] width 97 height 26
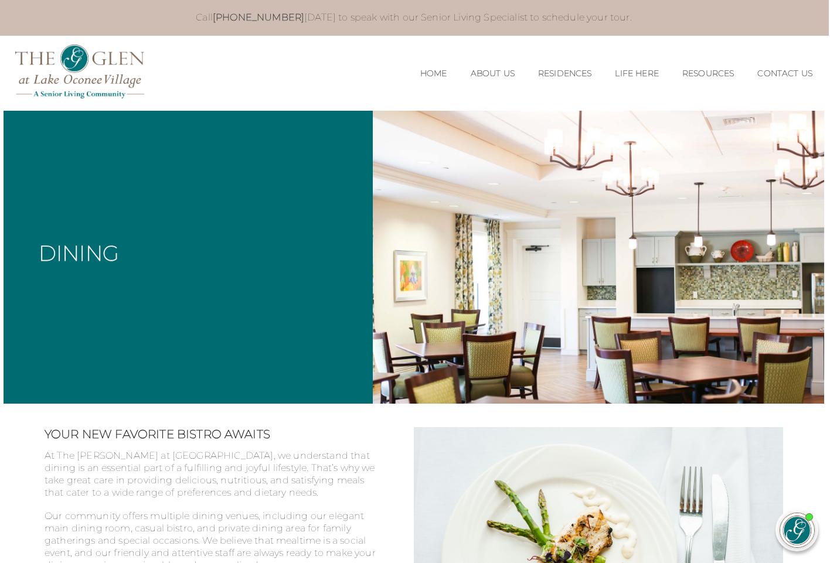
scroll to position [0, 1]
click at [469, 104] on link "Our Team" at bounding box center [493, 105] width 90 height 11
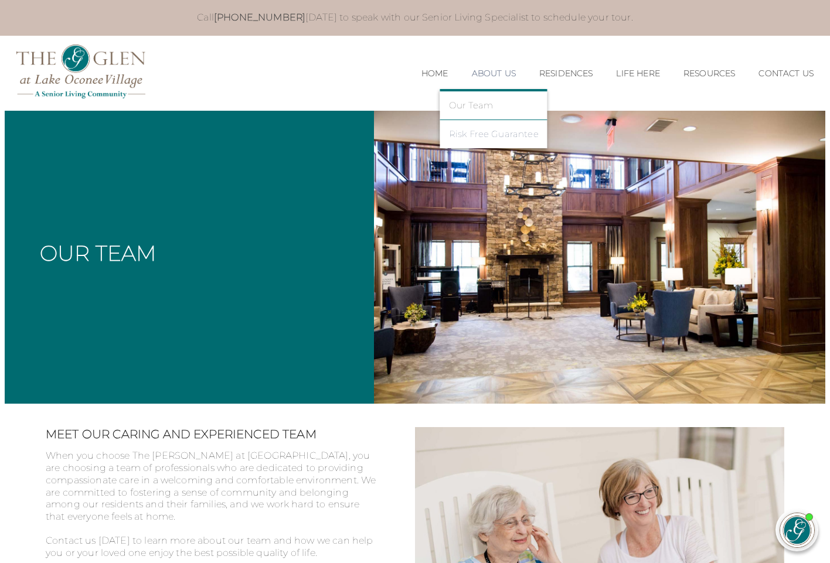
click at [490, 135] on link "Risk Free Guarantee" at bounding box center [494, 134] width 90 height 11
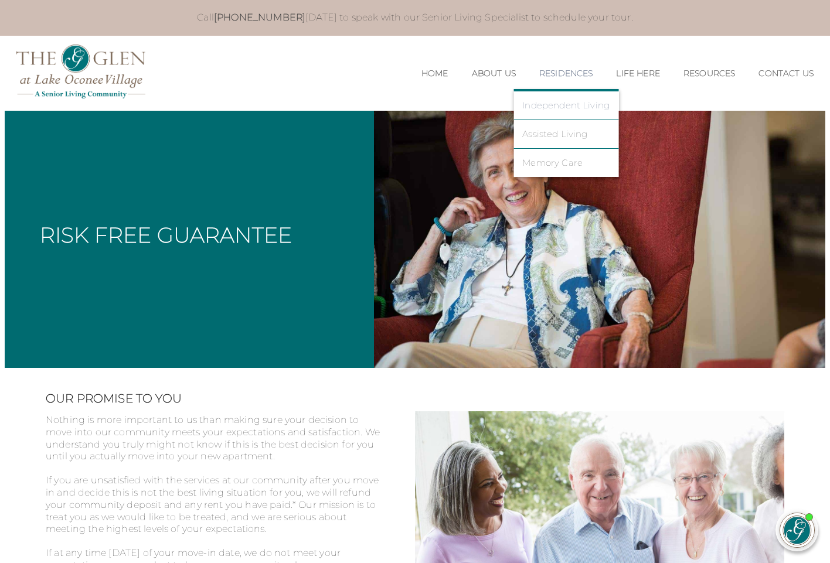
click at [560, 102] on link "Independent Living" at bounding box center [565, 105] width 87 height 11
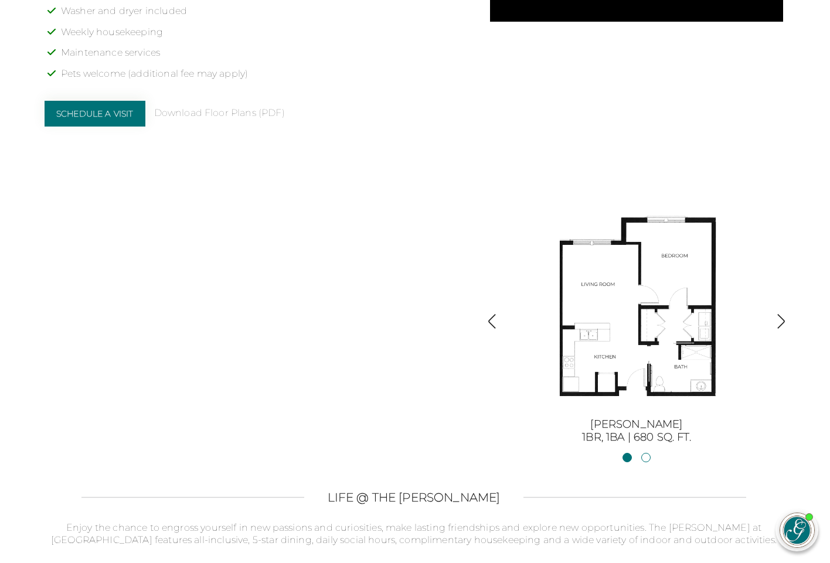
scroll to position [1194, 1]
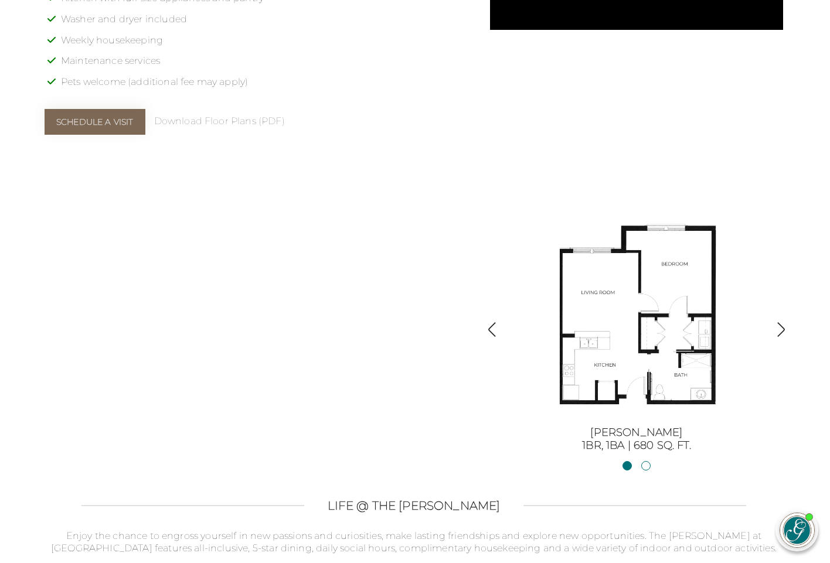
click at [117, 109] on link "Schedule a Visit" at bounding box center [95, 122] width 101 height 26
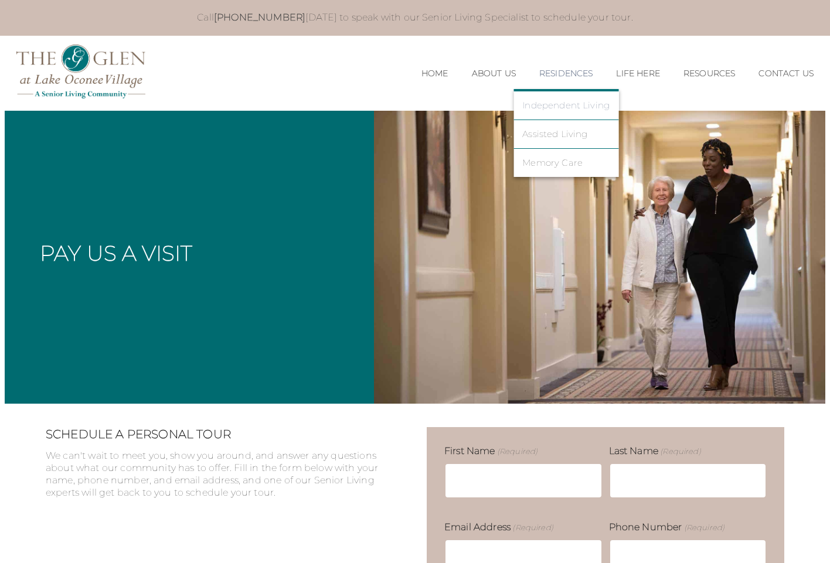
click at [562, 104] on link "Independent Living" at bounding box center [565, 105] width 87 height 11
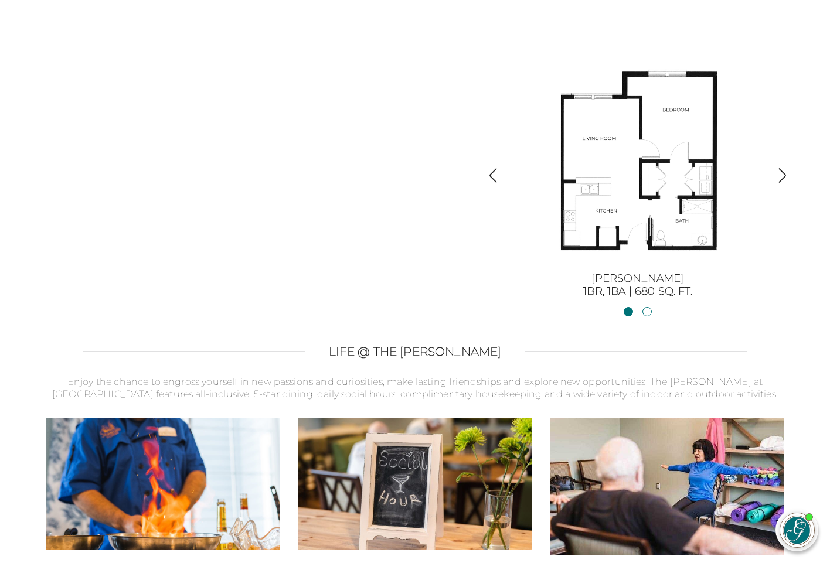
scroll to position [1354, 0]
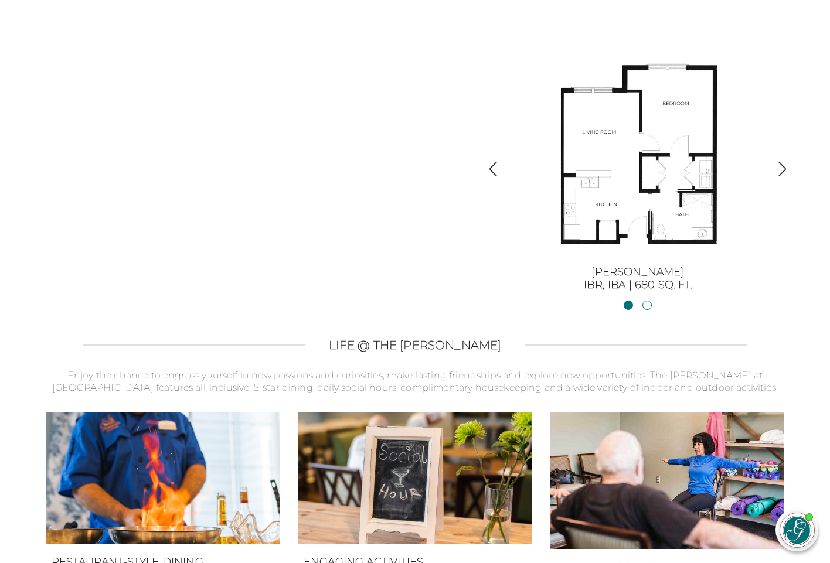
click at [781, 164] on img "button" at bounding box center [782, 169] width 16 height 16
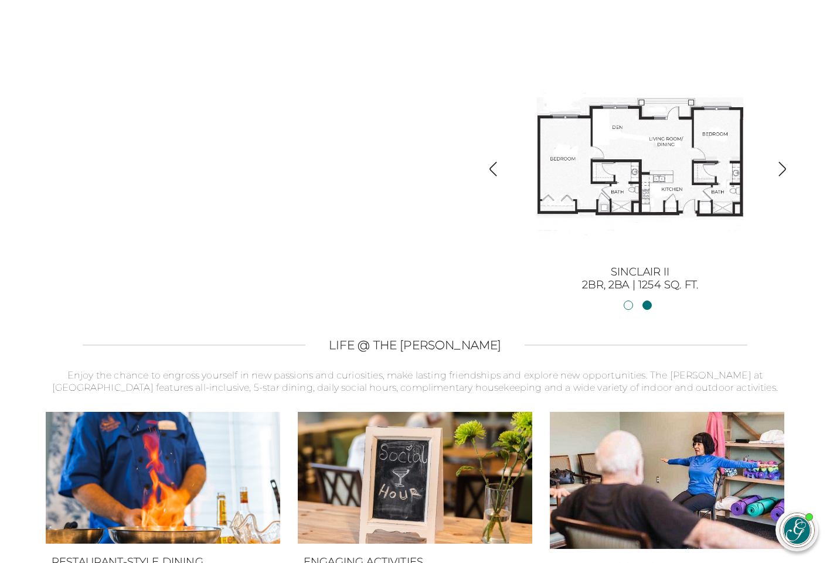
drag, startPoint x: 460, startPoint y: 144, endPoint x: 484, endPoint y: 145, distance: 24.1
click at [784, 162] on img "button" at bounding box center [782, 169] width 16 height 16
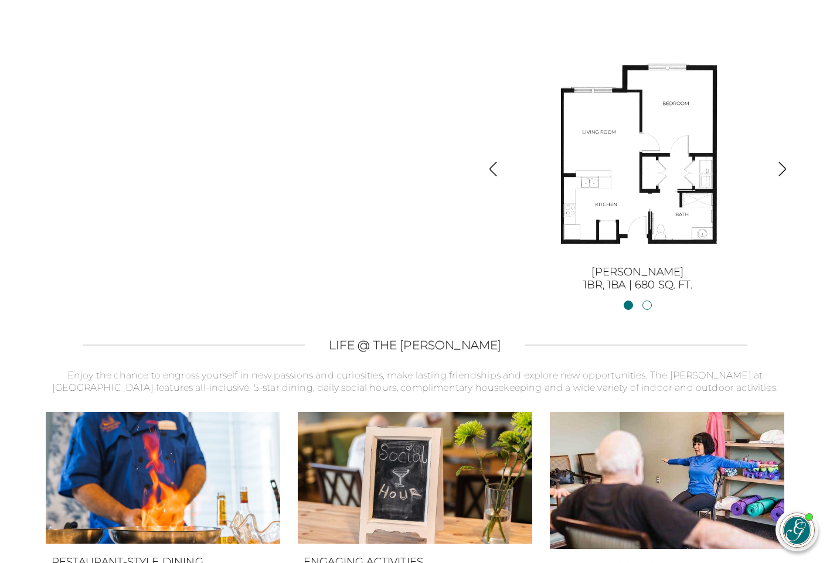
scroll to position [1362, 0]
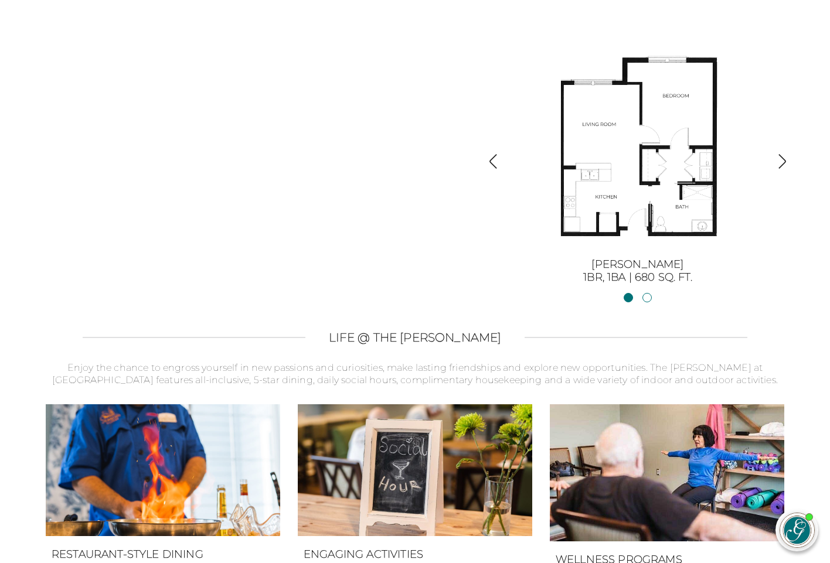
click at [777, 154] on img "button" at bounding box center [782, 162] width 16 height 16
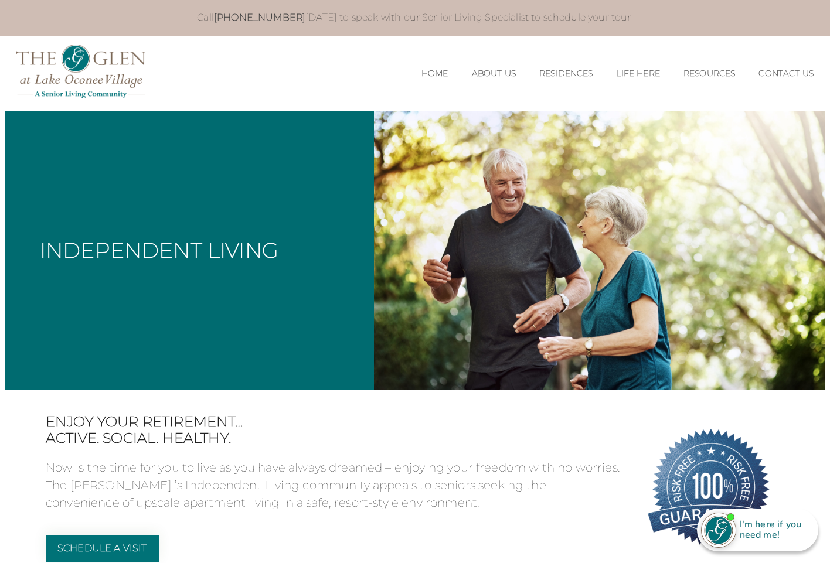
scroll to position [0, 0]
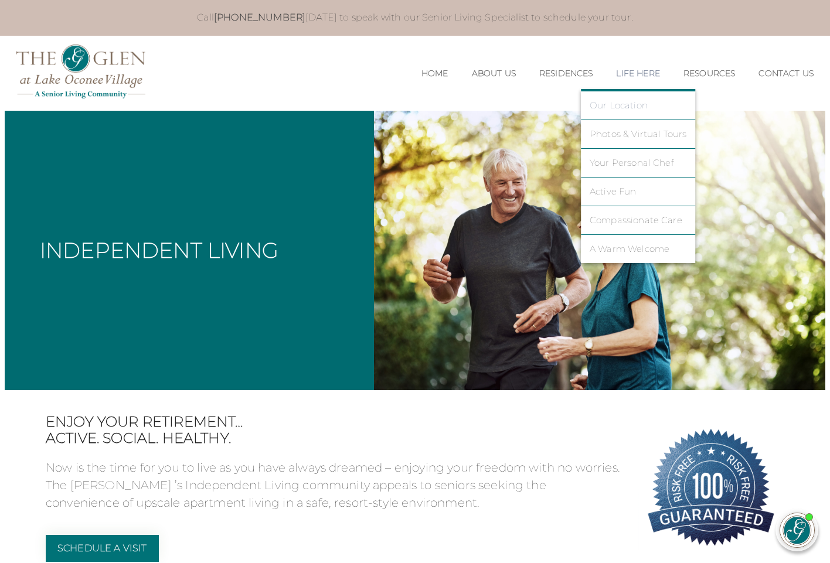
click at [620, 103] on link "Our Location" at bounding box center [638, 105] width 97 height 11
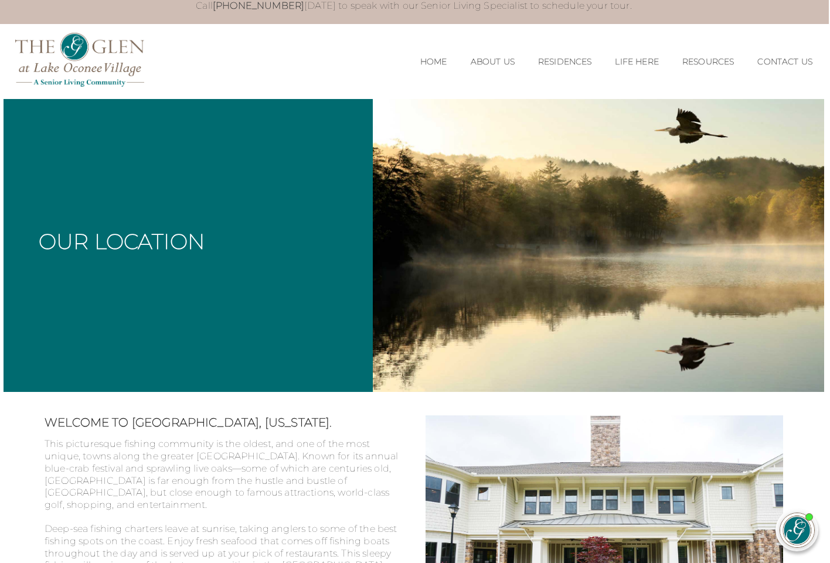
scroll to position [5, 1]
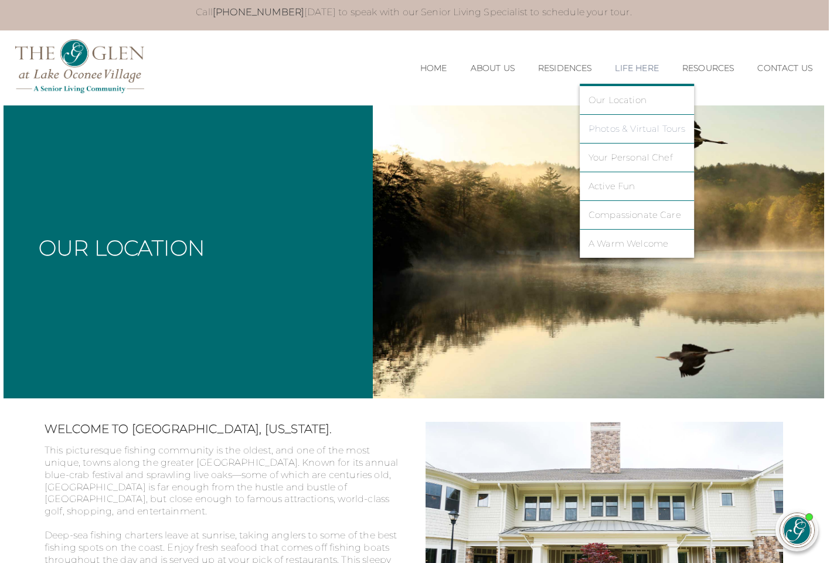
click at [620, 127] on link "Photos & Virtual Tours" at bounding box center [637, 129] width 97 height 11
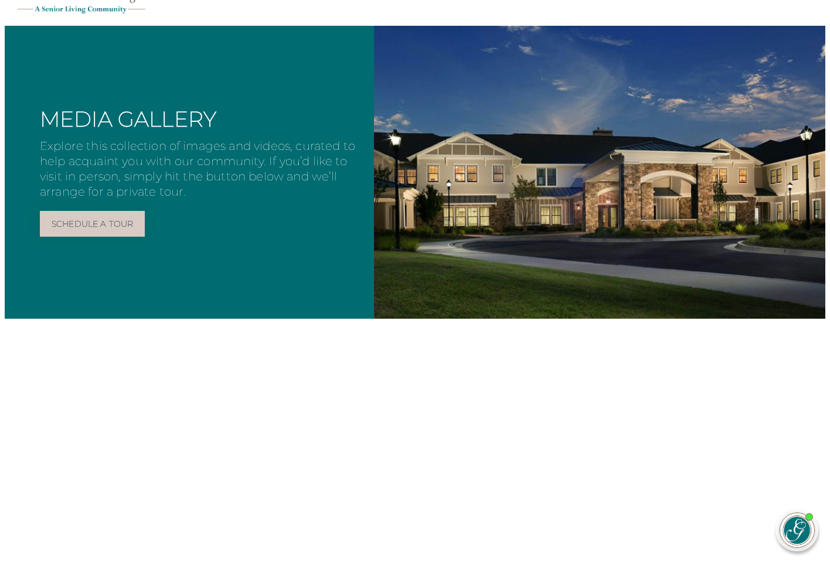
scroll to position [90, 0]
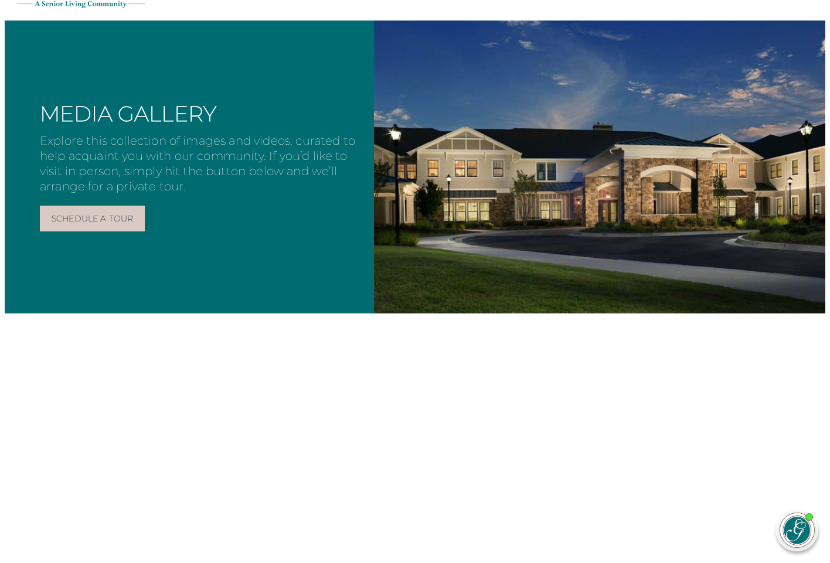
click at [739, 205] on figure at bounding box center [599, 167] width 451 height 293
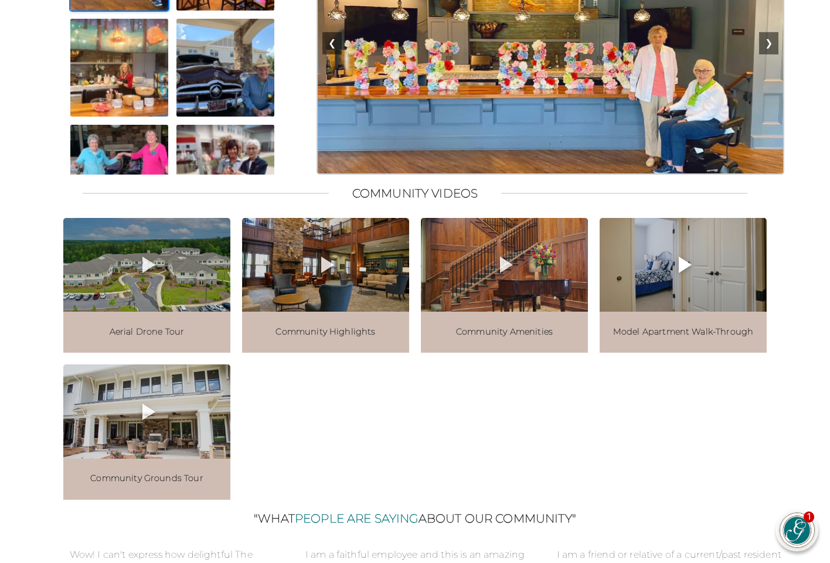
scroll to position [1190, 0]
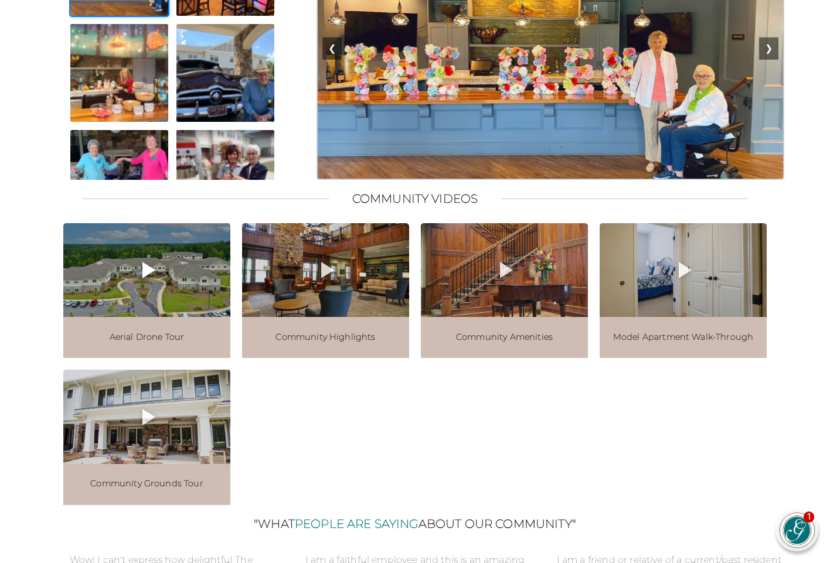
click at [151, 284] on icon at bounding box center [147, 270] width 28 height 28
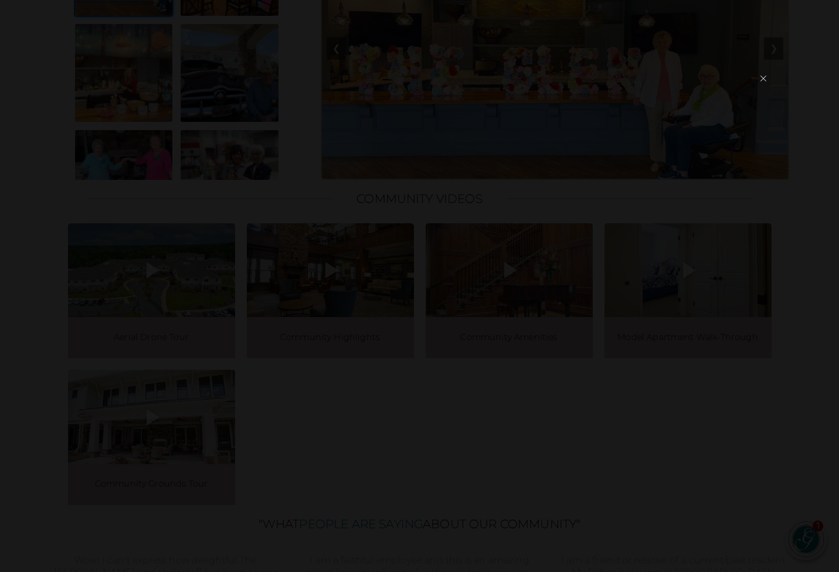
click at [761, 79] on button "×" at bounding box center [763, 79] width 16 height 28
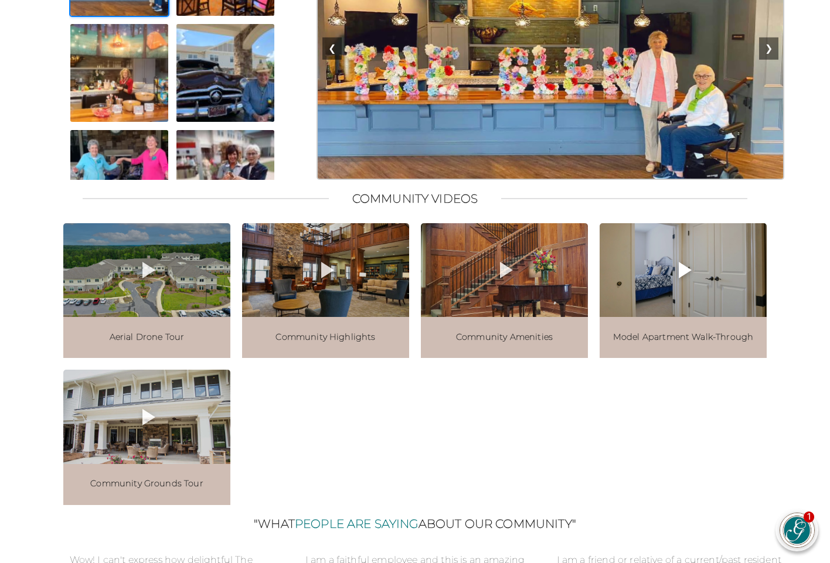
click at [681, 278] on icon at bounding box center [685, 270] width 13 height 16
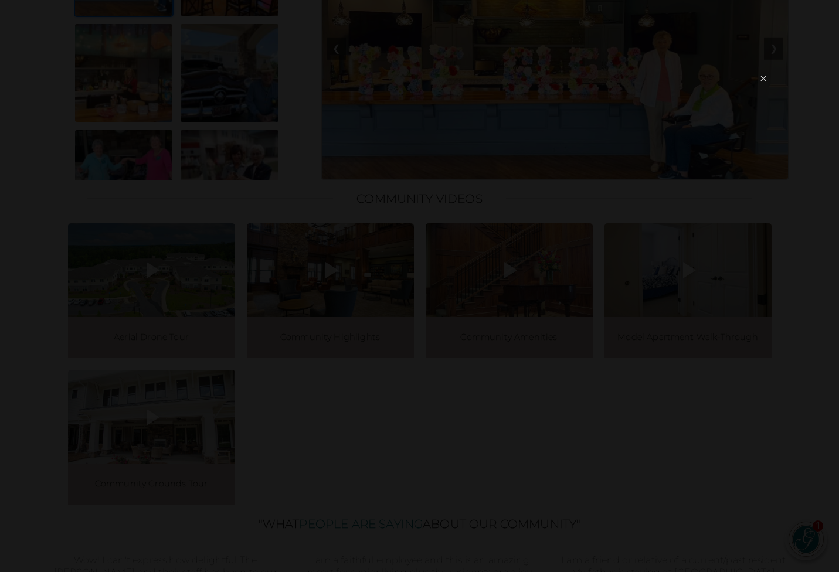
click at [762, 79] on button "×" at bounding box center [763, 79] width 16 height 28
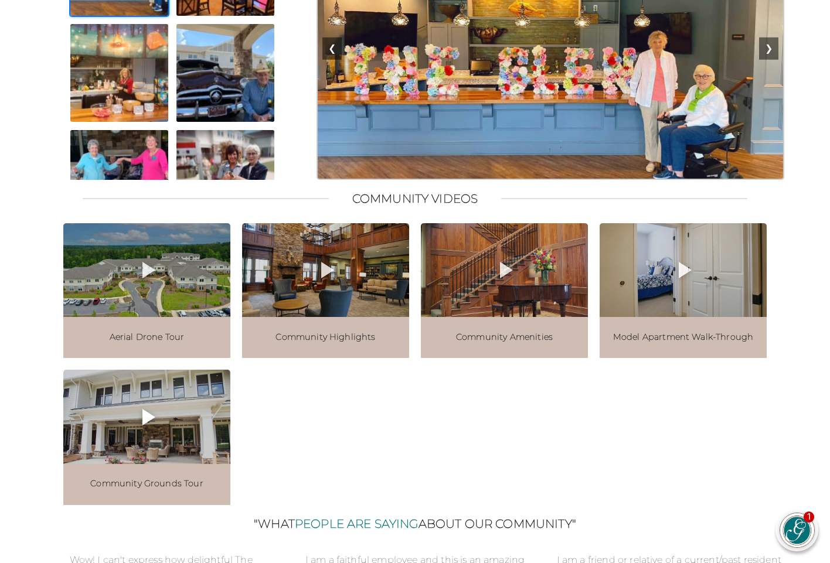
click at [145, 426] on icon at bounding box center [148, 417] width 13 height 16
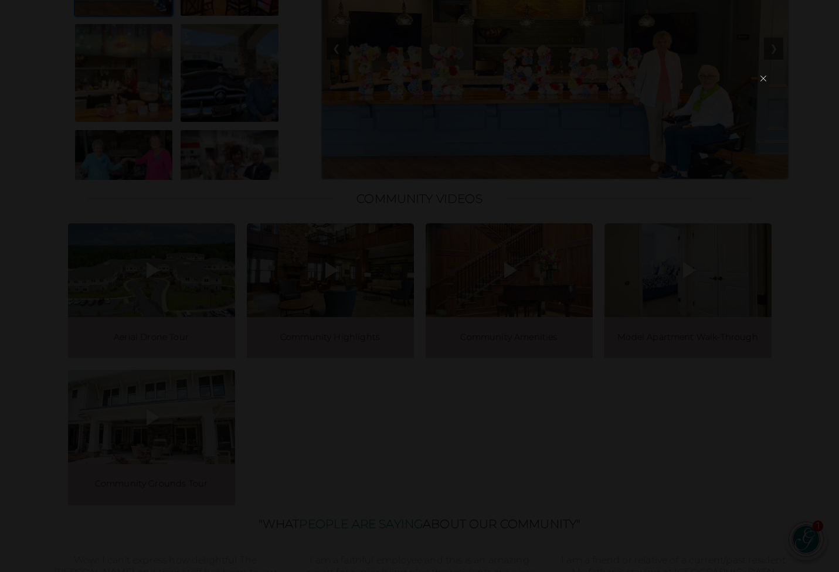
click at [762, 77] on button "×" at bounding box center [763, 79] width 16 height 28
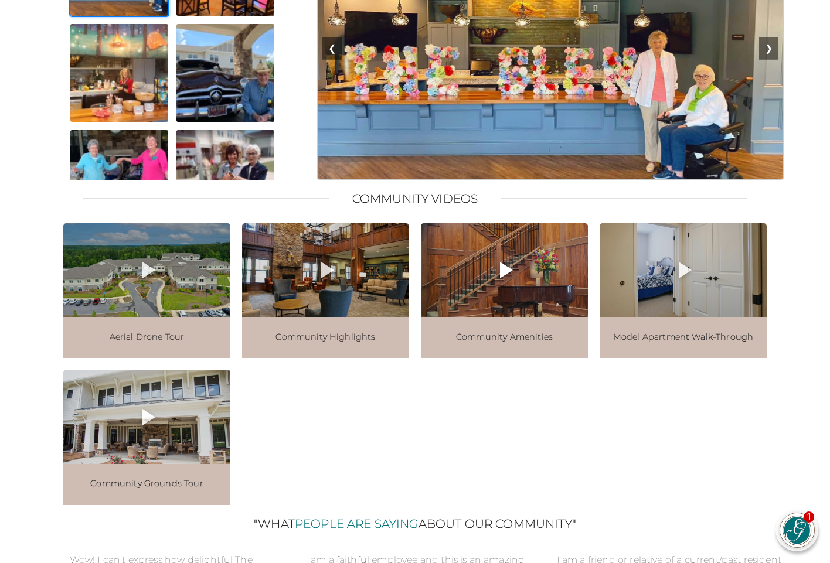
click at [482, 312] on div at bounding box center [504, 270] width 167 height 94
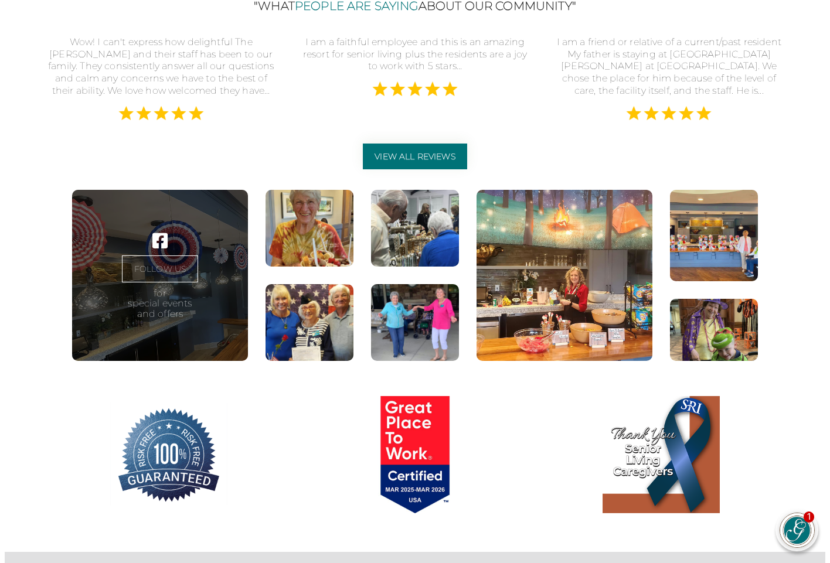
scroll to position [1708, 0]
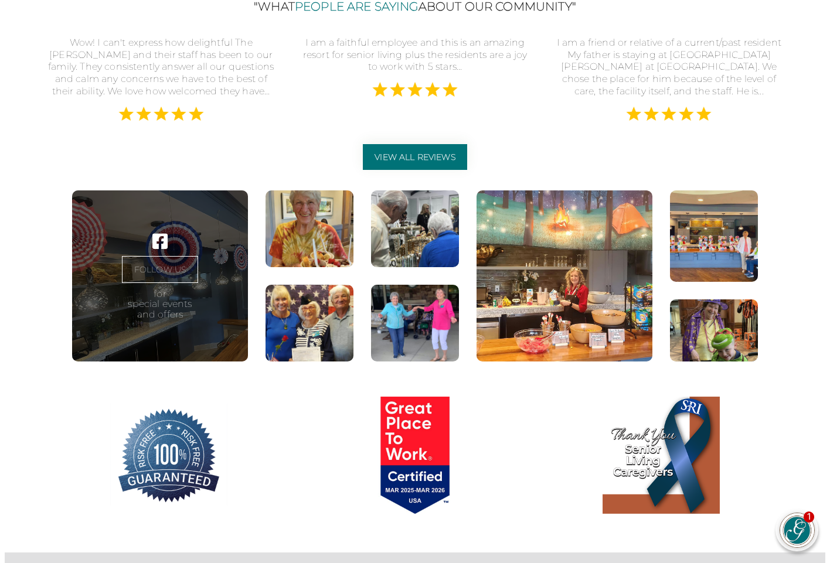
click at [667, 98] on div "I am a friend or relative of a current/past resident My father is staying at [G…" at bounding box center [669, 67] width 230 height 61
click at [671, 121] on img at bounding box center [669, 114] width 88 height 15
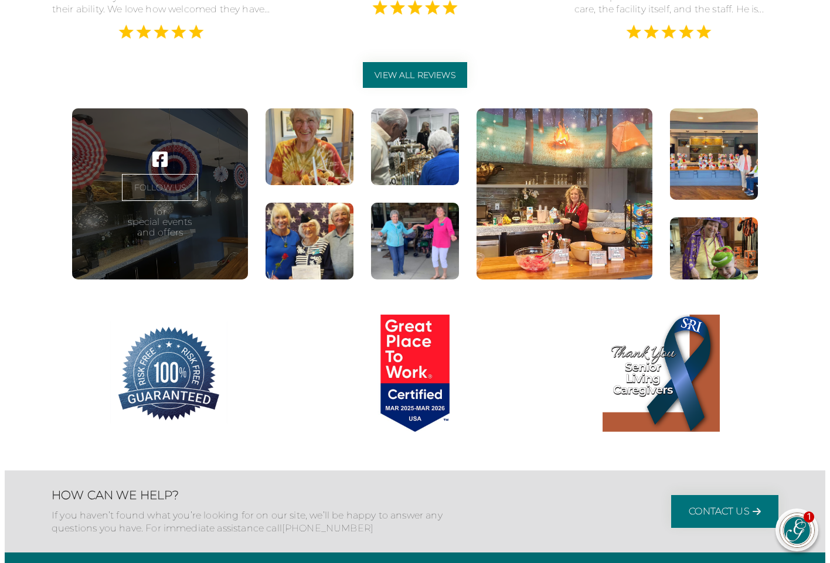
scroll to position [1758, 0]
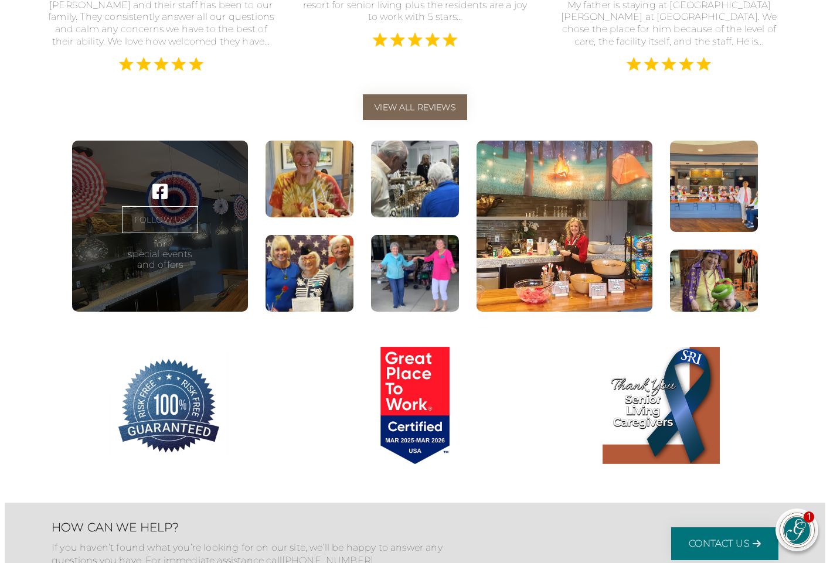
click at [420, 120] on link "View All Reviews" at bounding box center [415, 107] width 104 height 26
